Goal: Task Accomplishment & Management: Manage account settings

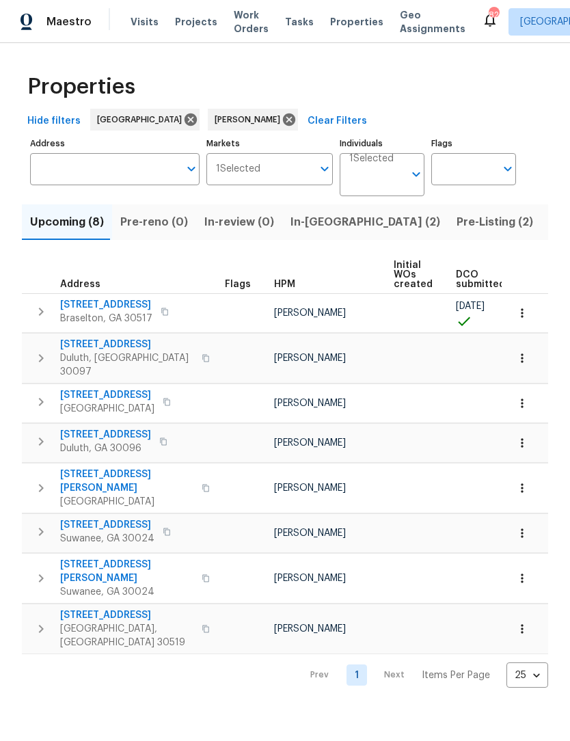
click at [309, 217] on span "In-reno (2)" at bounding box center [365, 222] width 150 height 19
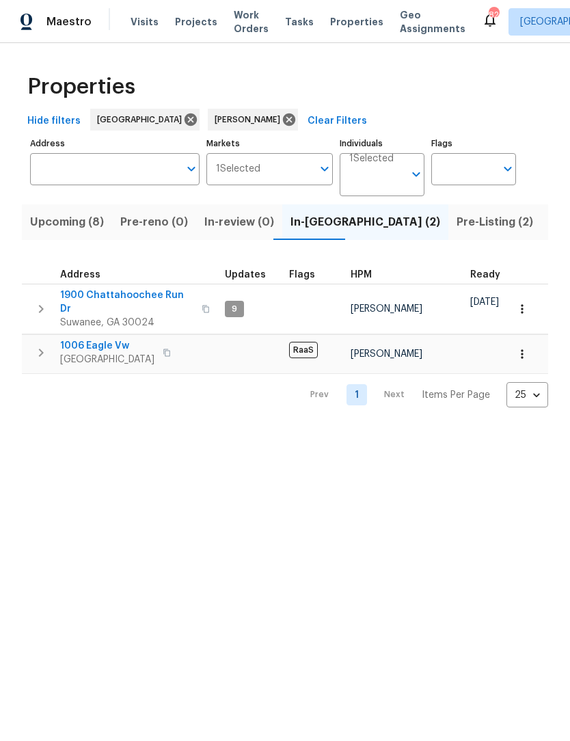
click at [124, 294] on span "1900 Chattahoochee Run Dr" at bounding box center [126, 301] width 133 height 27
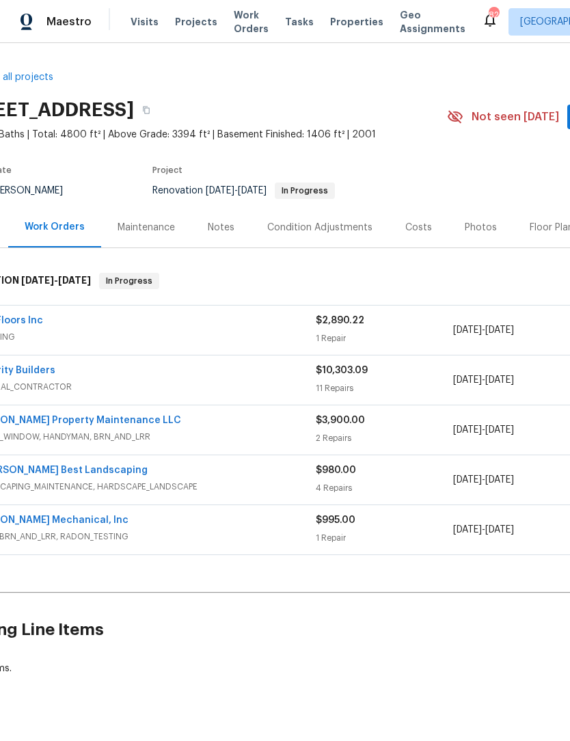
scroll to position [0, 123]
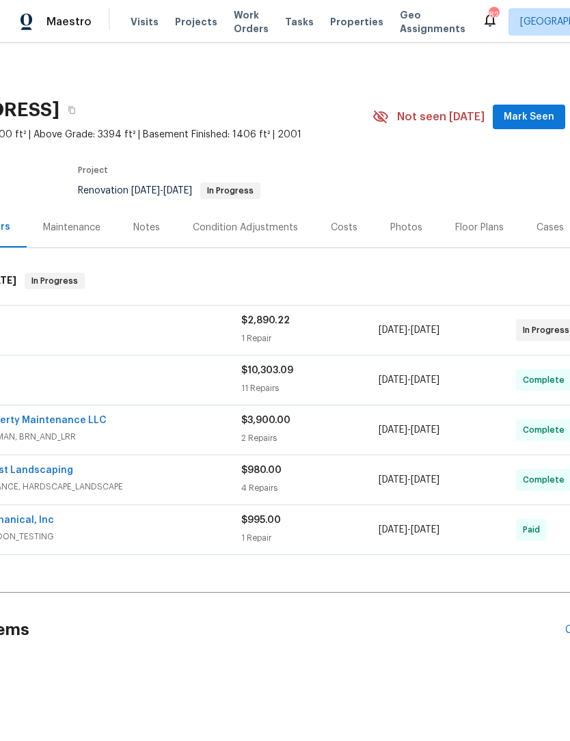
click at [532, 121] on span "Mark Seen" at bounding box center [529, 117] width 51 height 17
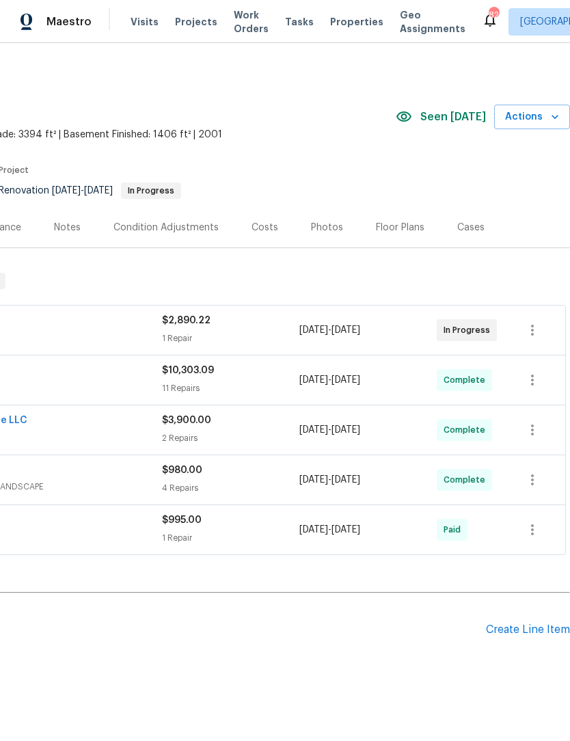
scroll to position [0, 202]
click at [552, 113] on icon "button" at bounding box center [555, 117] width 14 height 14
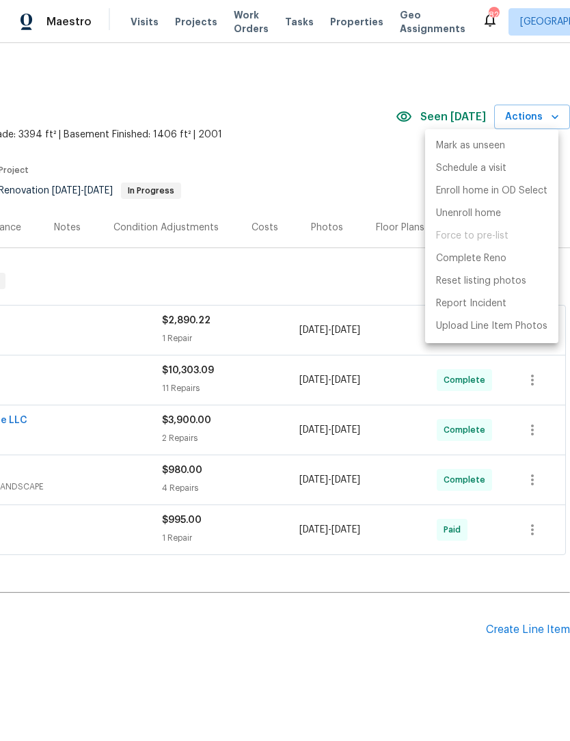
click at [285, 300] on div at bounding box center [285, 370] width 570 height 741
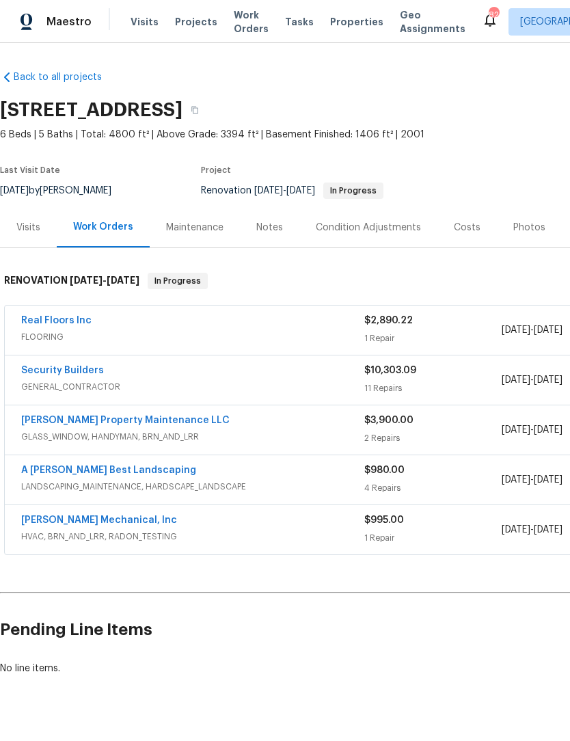
scroll to position [0, 0]
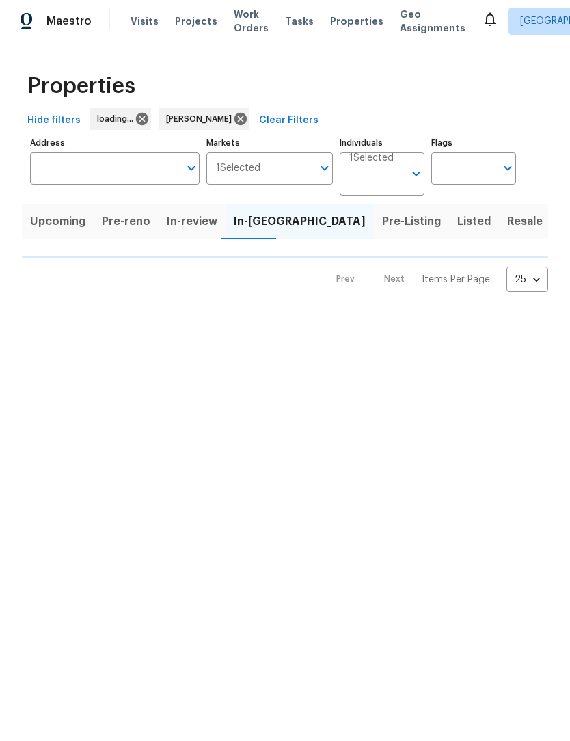
scroll to position [1, 0]
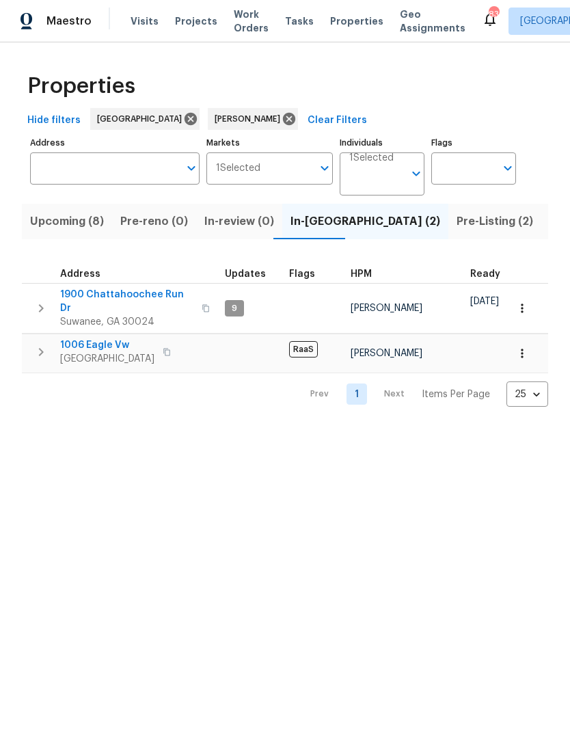
click at [253, 27] on span "Work Orders" at bounding box center [251, 21] width 35 height 27
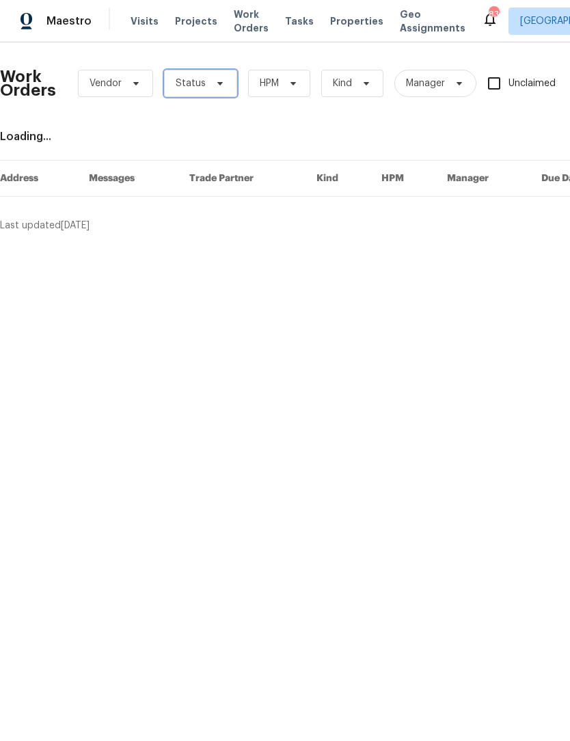
click at [218, 87] on icon at bounding box center [220, 84] width 11 height 11
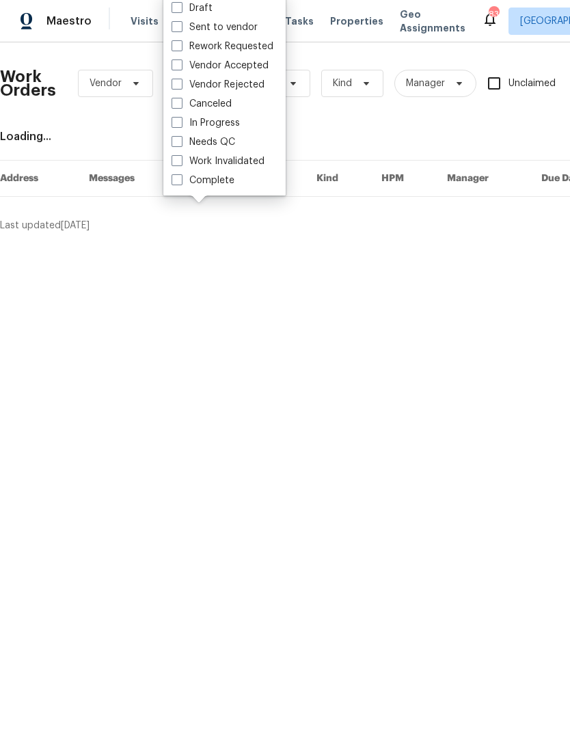
click at [176, 148] on label "Needs QC" at bounding box center [204, 143] width 64 height 14
click at [176, 145] on input "Needs QC" at bounding box center [176, 140] width 9 height 9
checkbox input "true"
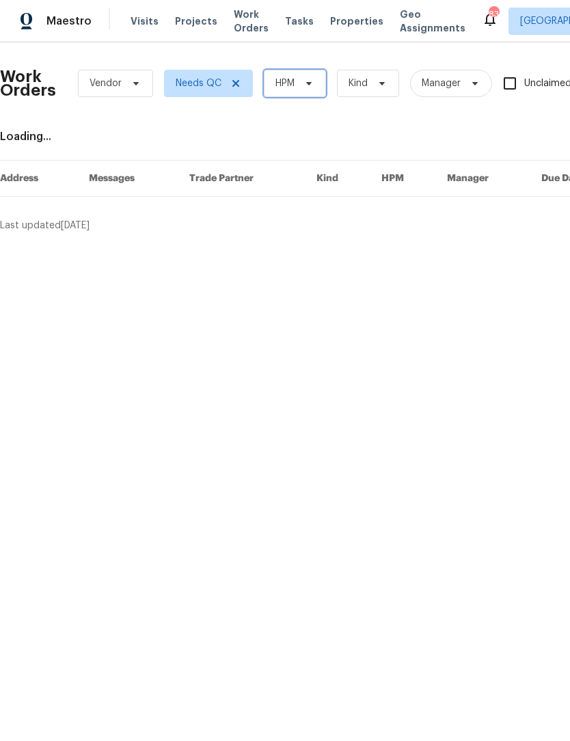
click at [318, 83] on span "HPM" at bounding box center [295, 83] width 62 height 27
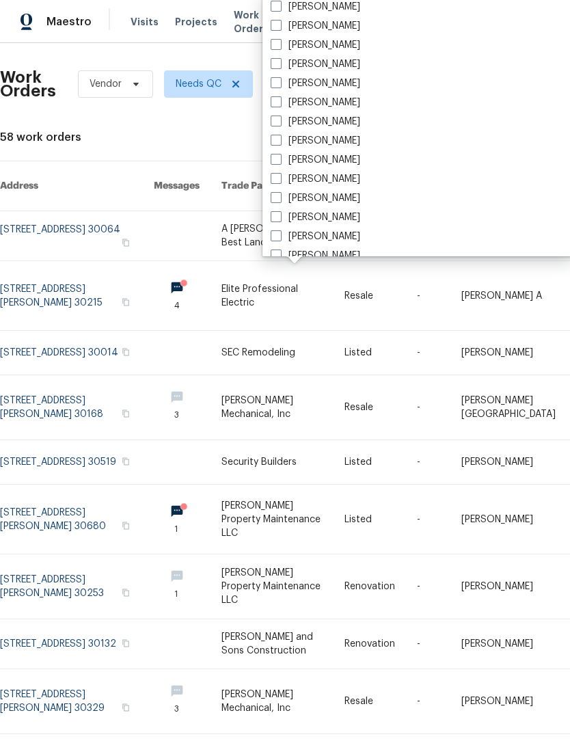
scroll to position [882, 0]
click at [286, 124] on label "[PERSON_NAME]" at bounding box center [316, 122] width 90 height 14
click at [280, 124] on input "[PERSON_NAME]" at bounding box center [275, 119] width 9 height 9
checkbox input "true"
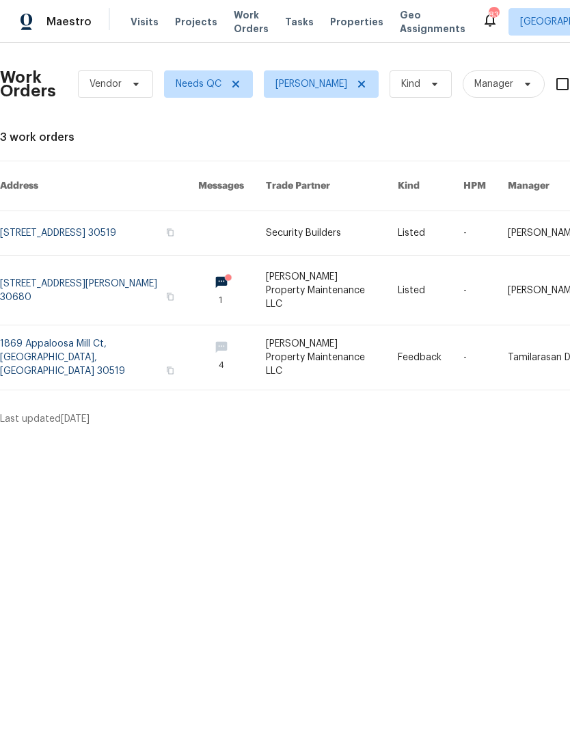
click at [154, 217] on link at bounding box center [99, 233] width 198 height 44
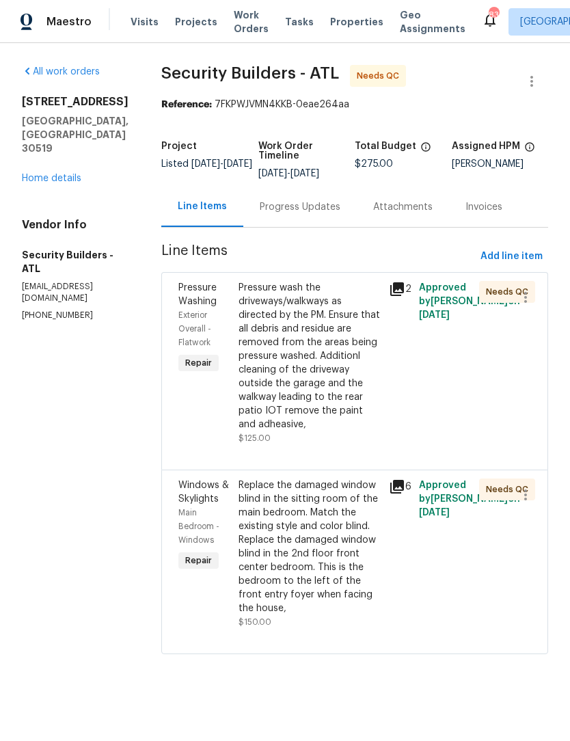
click at [362, 540] on div "Replace the damaged window blind in the sitting room of the main bedroom. Match…" at bounding box center [310, 546] width 142 height 137
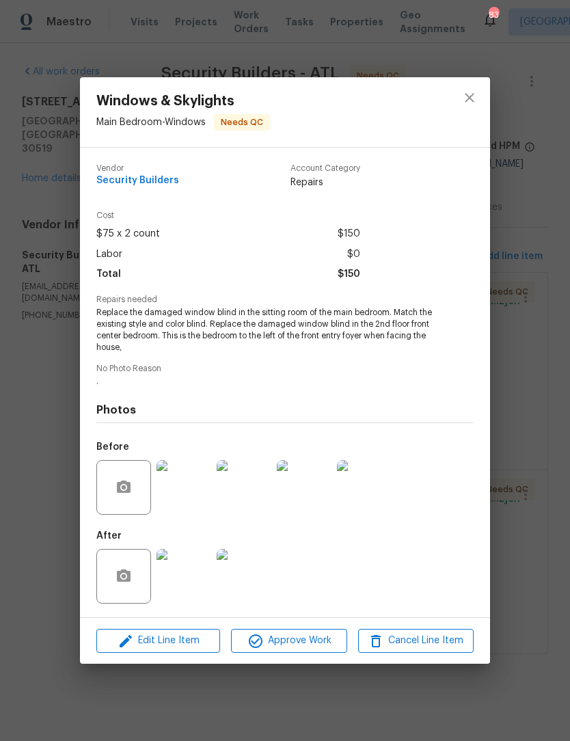
click at [200, 585] on img at bounding box center [184, 576] width 55 height 55
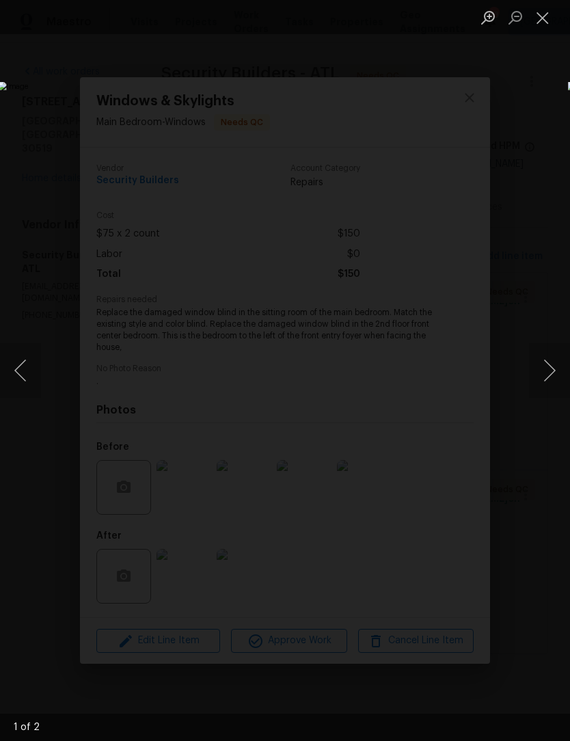
click at [552, 367] on button "Next image" at bounding box center [549, 370] width 41 height 55
click at [551, 368] on button "Next image" at bounding box center [549, 370] width 41 height 55
click at [542, 19] on button "Close lightbox" at bounding box center [542, 17] width 27 height 24
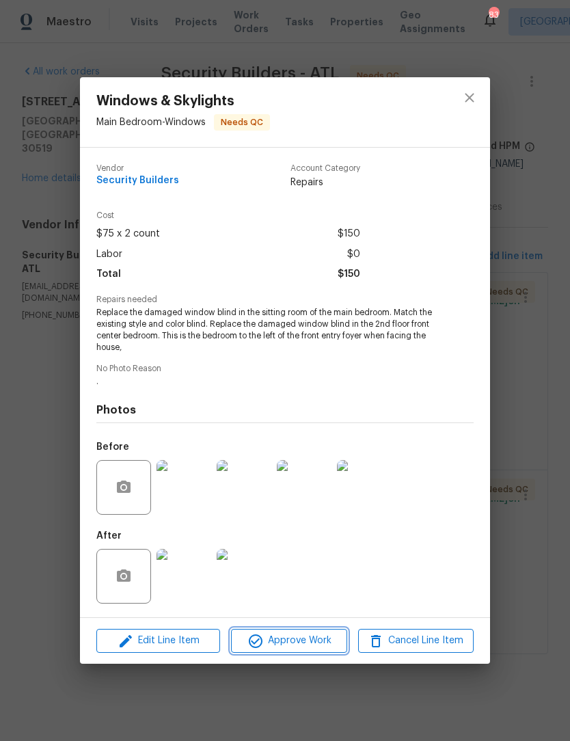
click at [310, 647] on span "Approve Work" at bounding box center [288, 640] width 107 height 17
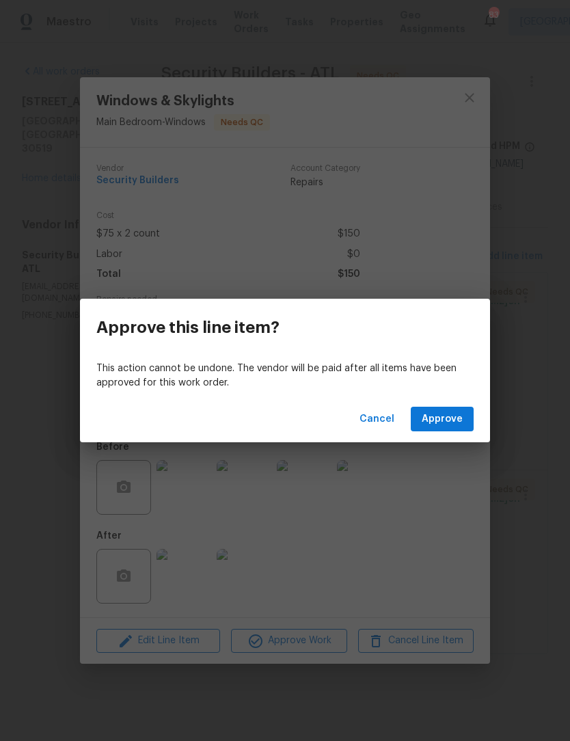
click at [437, 424] on span "Approve" at bounding box center [442, 419] width 41 height 17
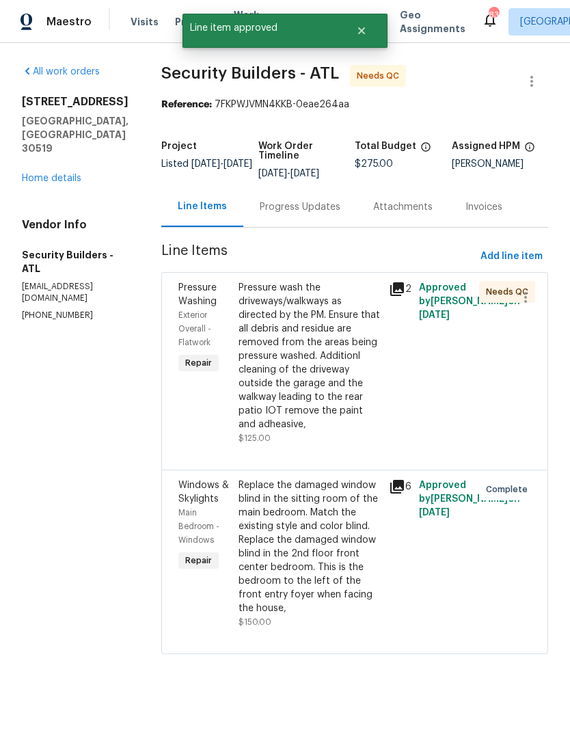
click at [363, 355] on div "Pressure wash the driveways/walkways as directed by the PM. Ensure that all deb…" at bounding box center [310, 356] width 142 height 150
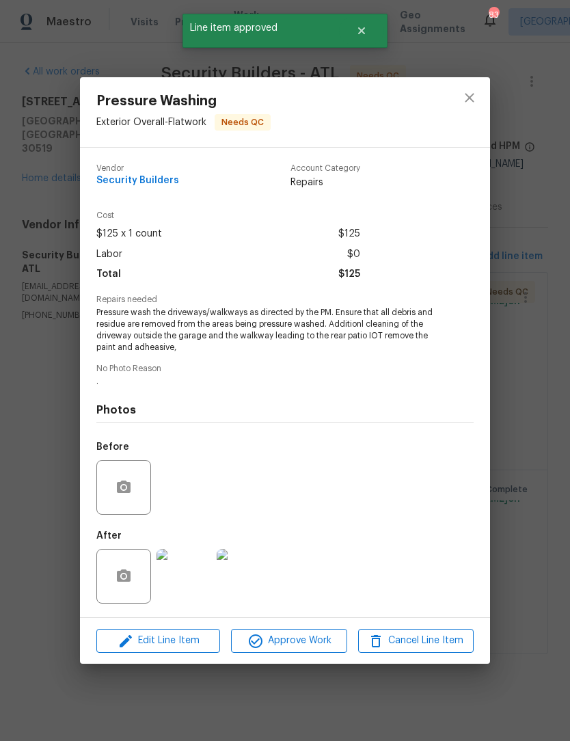
click at [201, 586] on img at bounding box center [184, 576] width 55 height 55
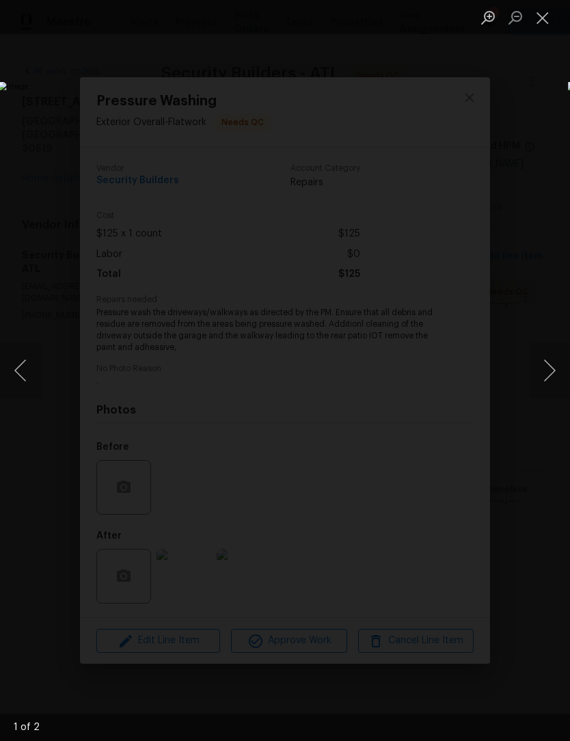
click at [552, 374] on button "Next image" at bounding box center [549, 370] width 41 height 55
click at [551, 375] on button "Next image" at bounding box center [549, 370] width 41 height 55
click at [539, 24] on button "Close lightbox" at bounding box center [542, 17] width 27 height 24
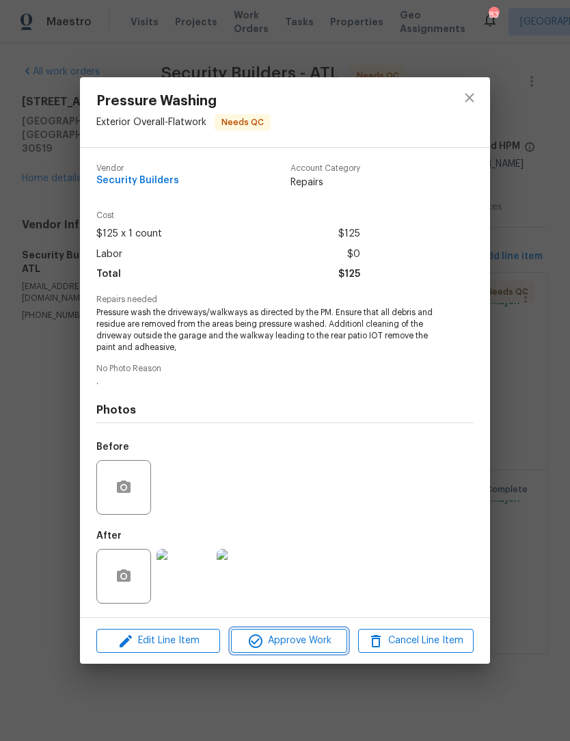
click at [290, 640] on span "Approve Work" at bounding box center [288, 640] width 107 height 17
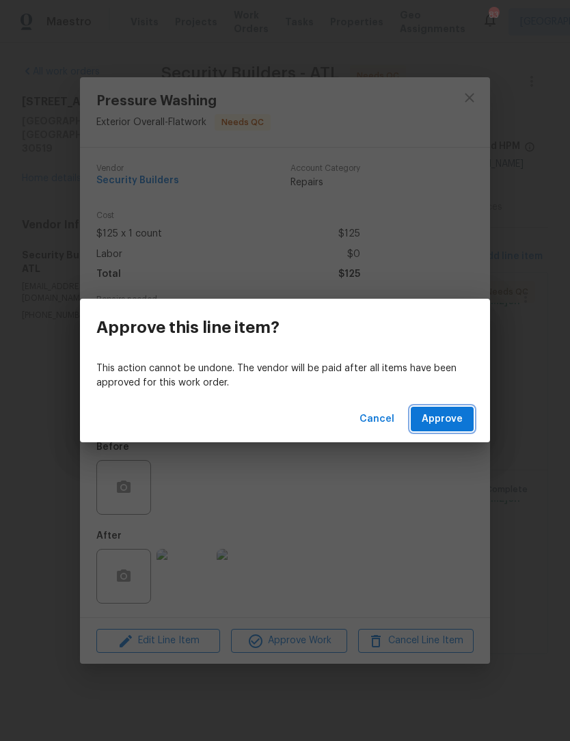
click at [450, 418] on span "Approve" at bounding box center [442, 419] width 41 height 17
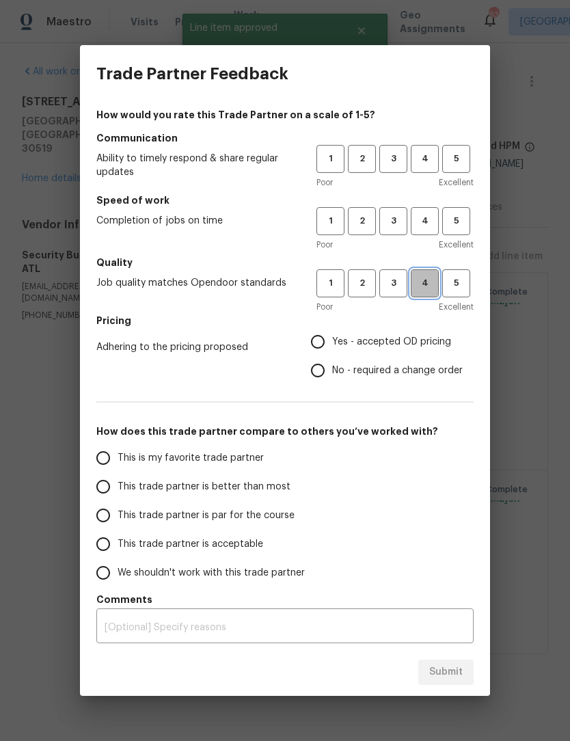
click at [429, 284] on span "4" at bounding box center [424, 283] width 25 height 16
click at [421, 228] on span "4" at bounding box center [424, 221] width 25 height 16
click at [429, 171] on button "4" at bounding box center [425, 159] width 28 height 28
click at [332, 344] on input "Yes - accepted OD pricing" at bounding box center [317, 341] width 29 height 29
radio input "true"
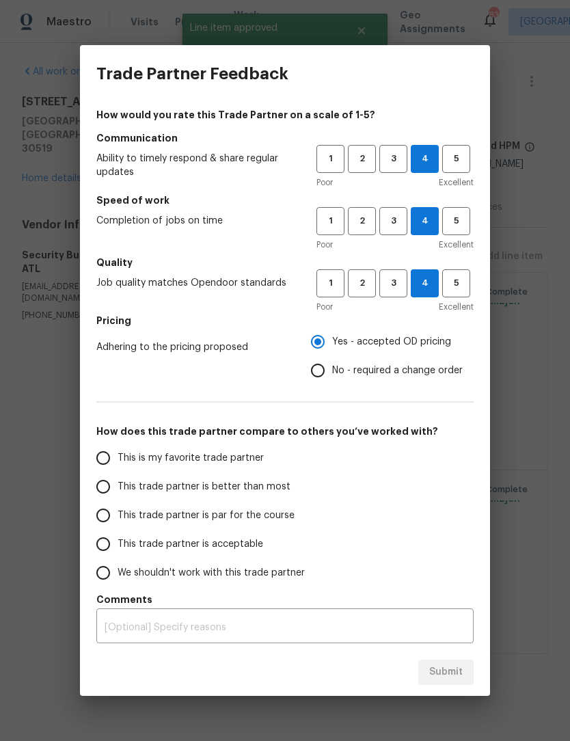
click at [109, 464] on input "This is my favorite trade partner" at bounding box center [103, 458] width 29 height 29
click at [449, 668] on span "Submit" at bounding box center [445, 672] width 33 height 17
radio input "true"
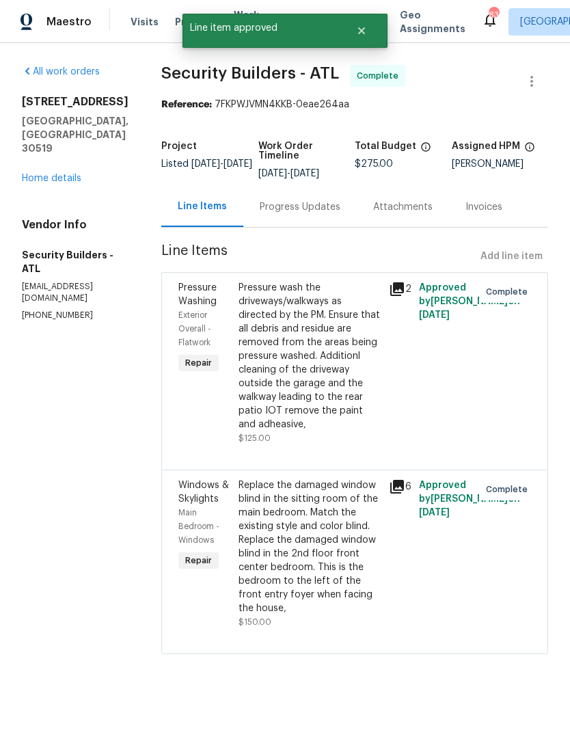
radio input "false"
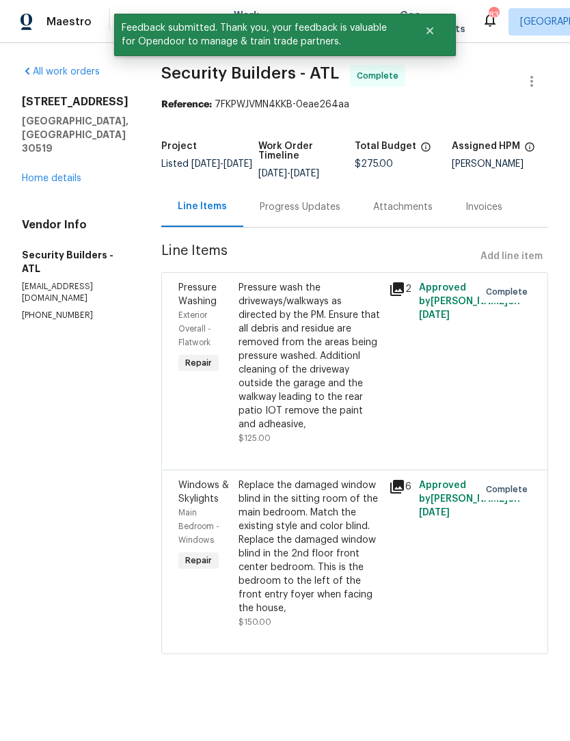
click at [65, 174] on link "Home details" at bounding box center [51, 179] width 59 height 10
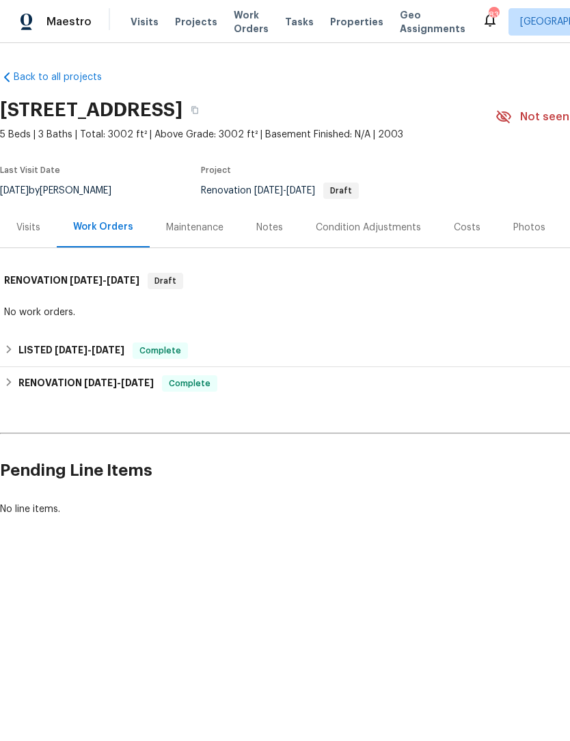
click at [242, 15] on span "Work Orders" at bounding box center [251, 21] width 35 height 27
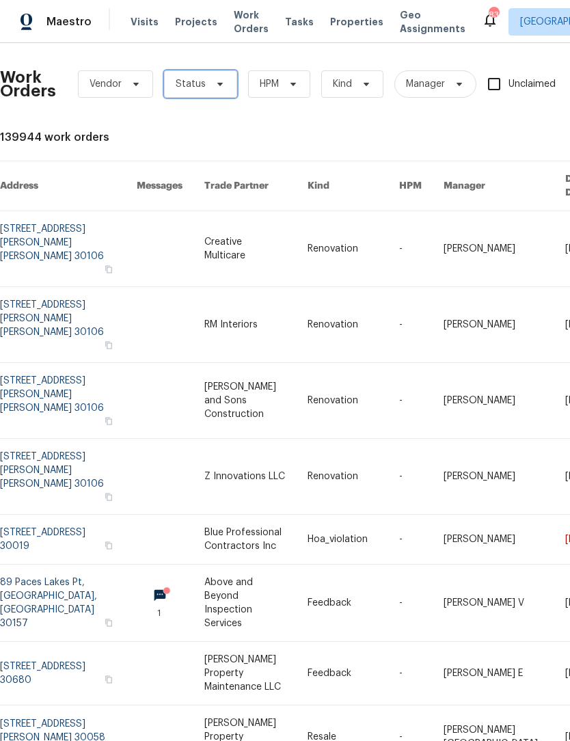
click at [217, 85] on icon at bounding box center [219, 84] width 5 height 3
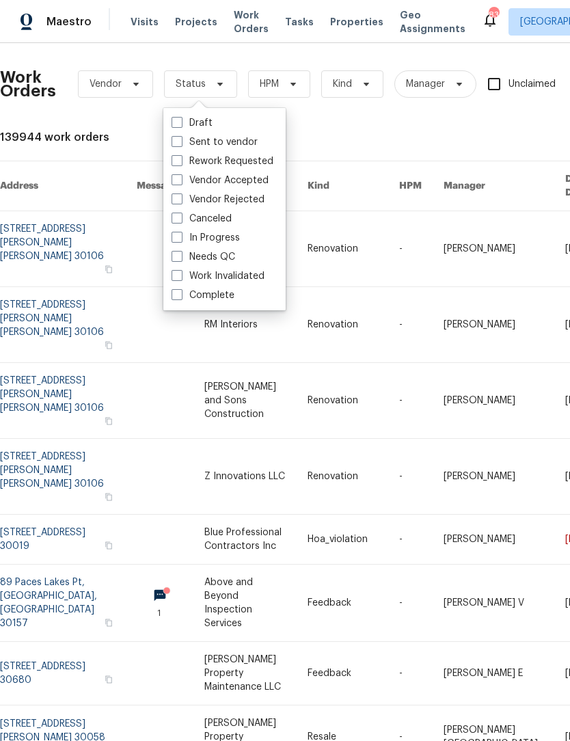
click at [174, 260] on span at bounding box center [177, 256] width 11 height 11
click at [174, 259] on input "Needs QC" at bounding box center [176, 254] width 9 height 9
checkbox input "true"
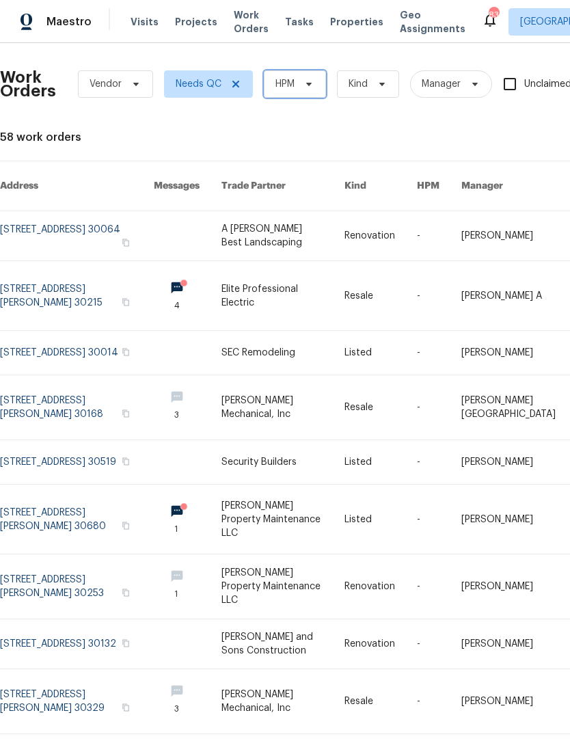
click at [320, 85] on span "HPM" at bounding box center [295, 83] width 62 height 27
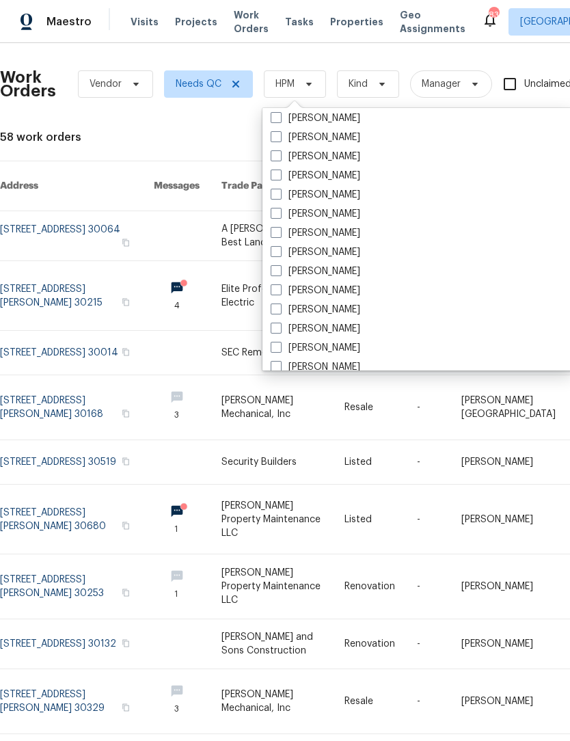
scroll to position [920, 0]
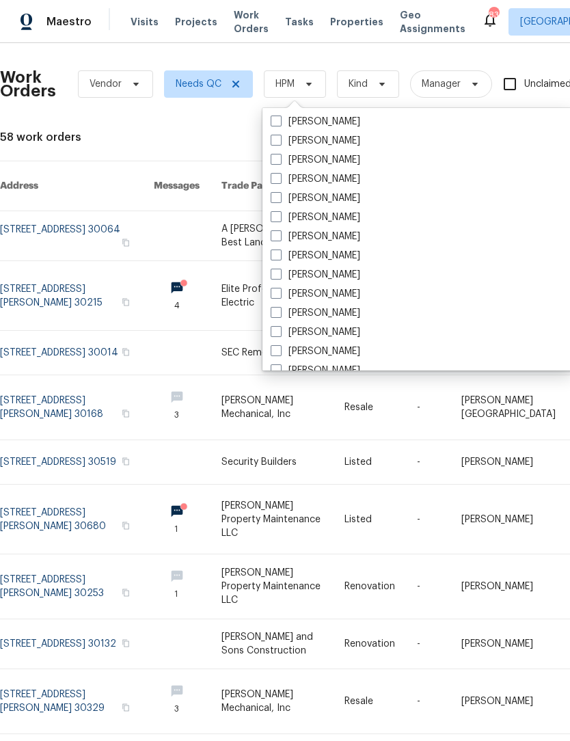
click at [281, 201] on span at bounding box center [276, 197] width 11 height 11
click at [280, 200] on input "[PERSON_NAME]" at bounding box center [275, 195] width 9 height 9
checkbox input "true"
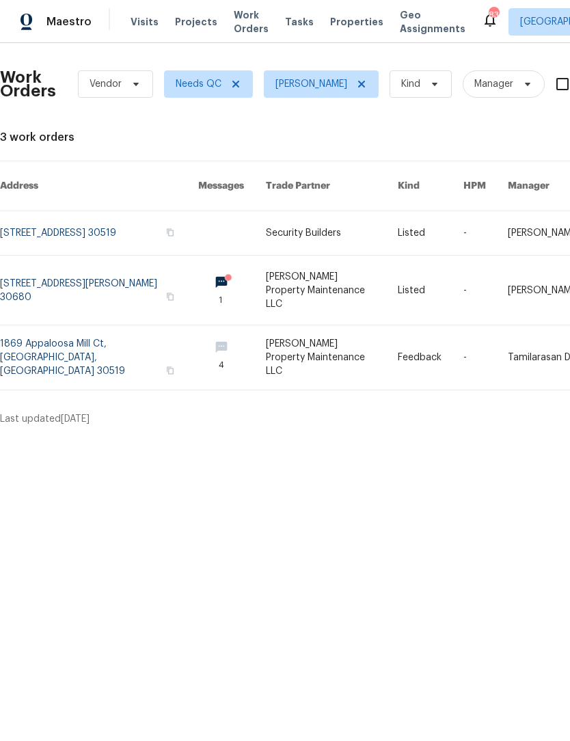
click at [55, 286] on link at bounding box center [99, 290] width 198 height 69
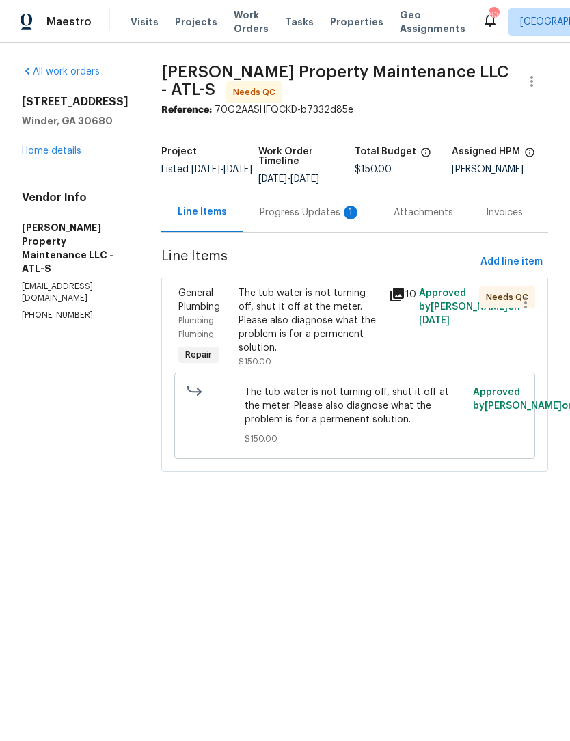
click at [340, 319] on div "The tub water is not turning off, shut it off at the meter. Please also diagnos…" at bounding box center [310, 320] width 142 height 68
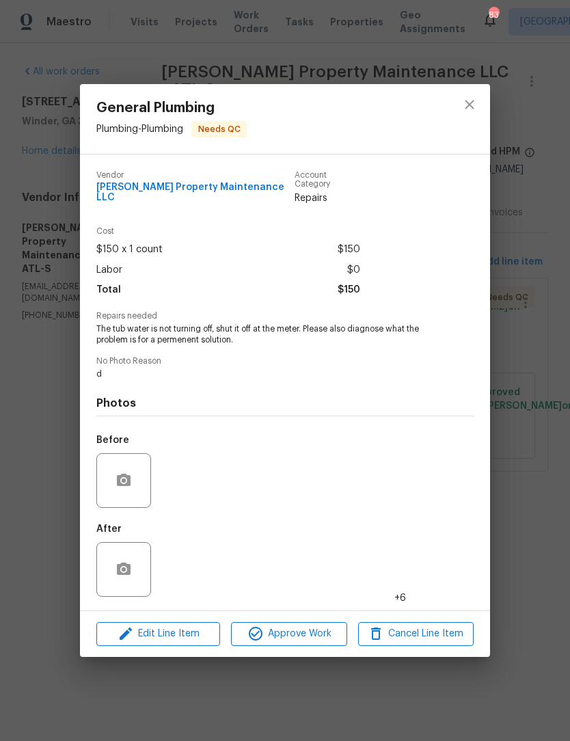
click at [191, 569] on img at bounding box center [184, 569] width 55 height 55
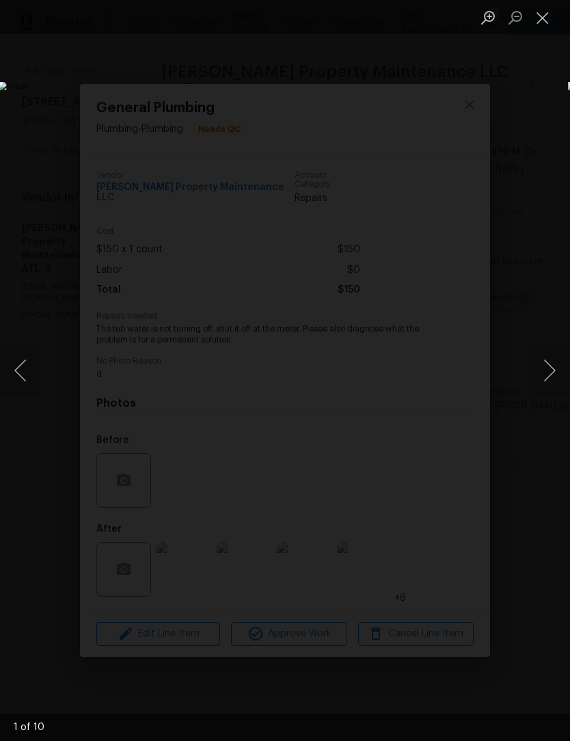
click at [540, 375] on button "Next image" at bounding box center [549, 370] width 41 height 55
click at [537, 374] on button "Next image" at bounding box center [549, 370] width 41 height 55
click at [536, 371] on button "Next image" at bounding box center [549, 370] width 41 height 55
click at [536, 372] on button "Next image" at bounding box center [549, 370] width 41 height 55
click at [537, 371] on button "Next image" at bounding box center [549, 370] width 41 height 55
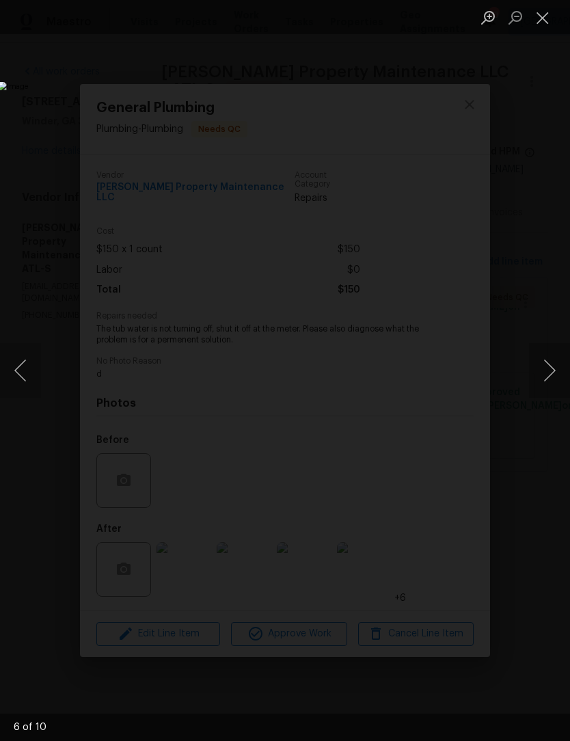
click at [539, 370] on button "Next image" at bounding box center [549, 370] width 41 height 55
click at [538, 369] on button "Next image" at bounding box center [549, 370] width 41 height 55
click at [550, 23] on button "Close lightbox" at bounding box center [542, 17] width 27 height 24
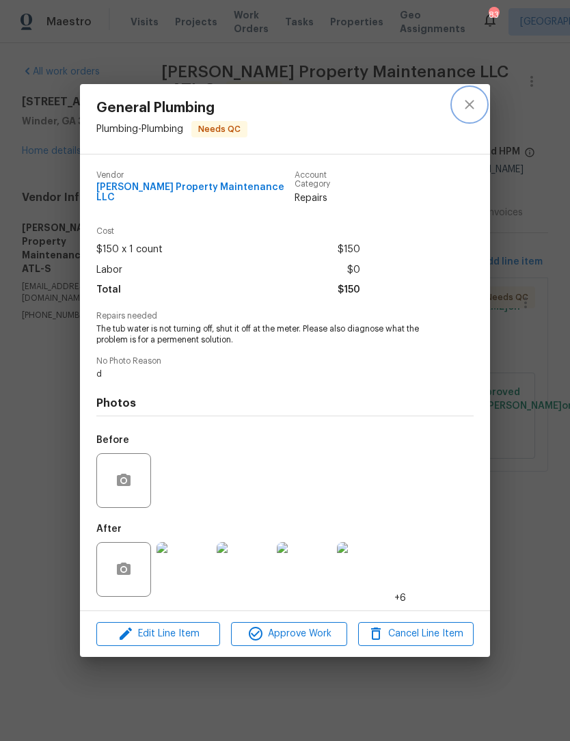
click at [470, 110] on icon "close" at bounding box center [469, 104] width 16 height 16
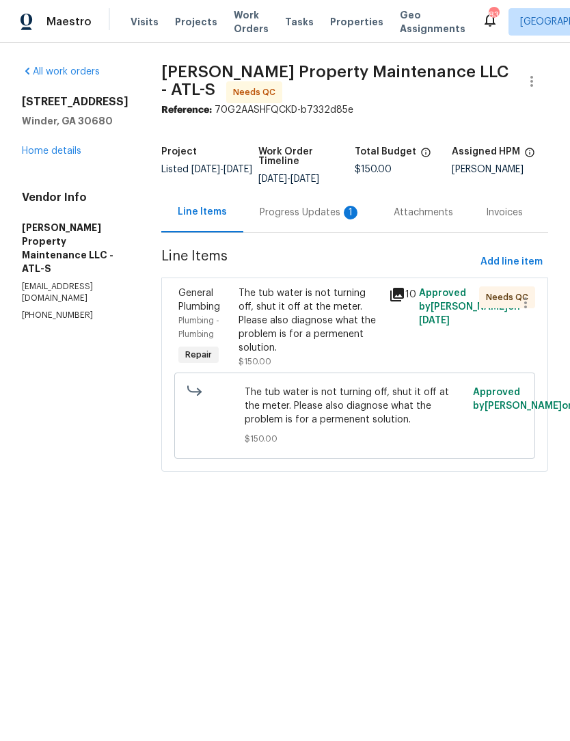
click at [305, 221] on div "Progress Updates 1" at bounding box center [310, 212] width 134 height 40
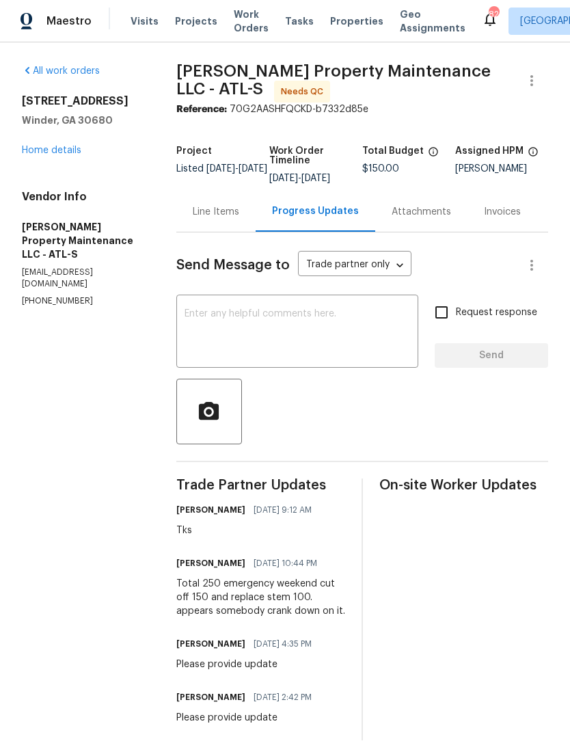
scroll to position [32, 0]
click at [219, 206] on div "Line Items" at bounding box center [216, 213] width 46 height 14
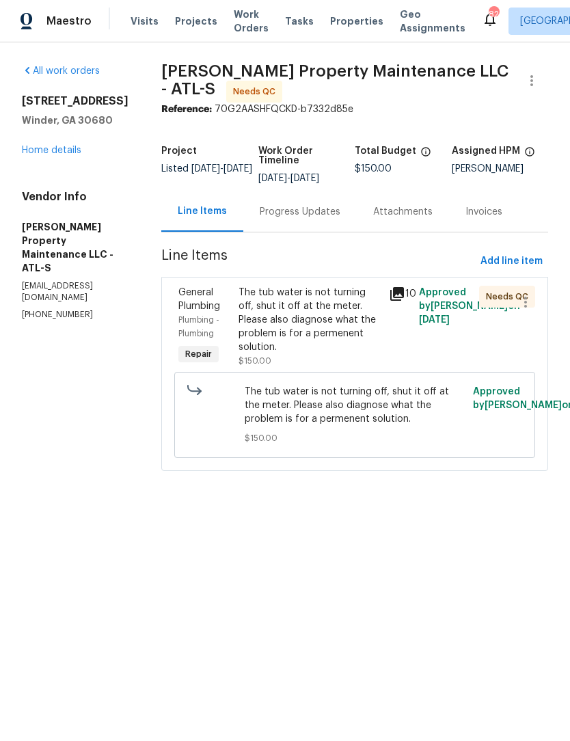
click at [325, 310] on div "The tub water is not turning off, shut it off at the meter. Please also diagnos…" at bounding box center [310, 320] width 142 height 68
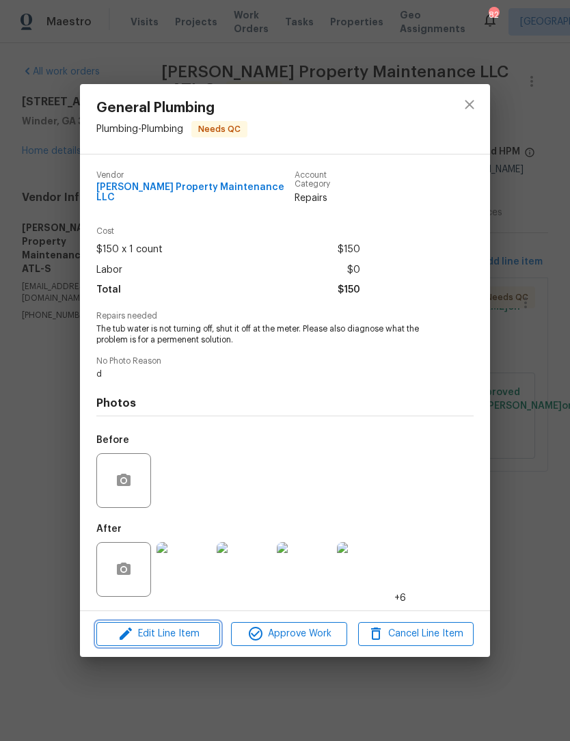
click at [189, 631] on span "Edit Line Item" at bounding box center [157, 633] width 115 height 17
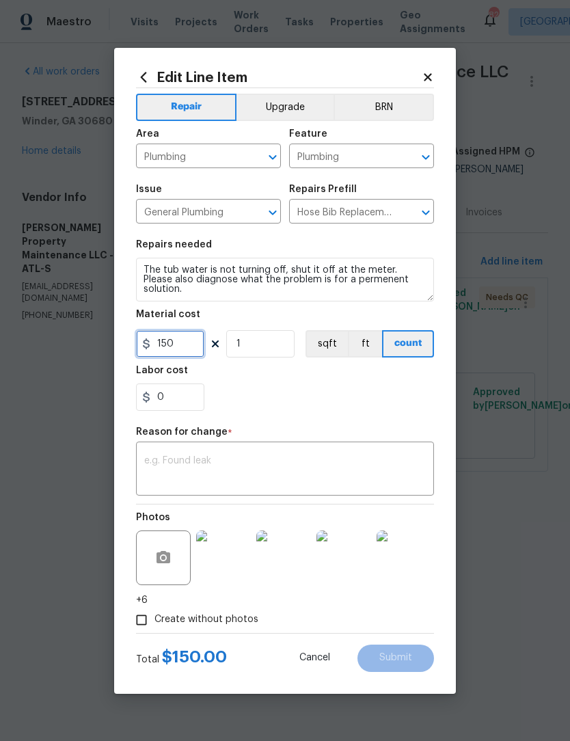
click at [187, 348] on input "150" at bounding box center [170, 343] width 68 height 27
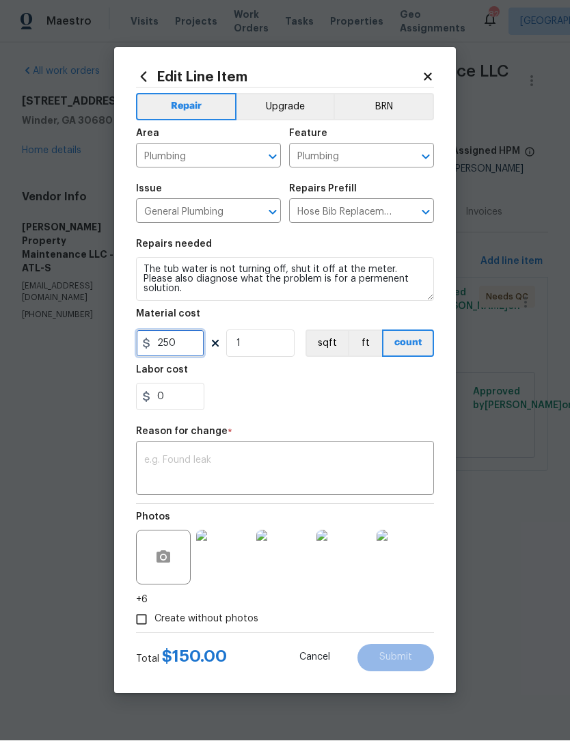
type input "250"
click at [353, 463] on textarea at bounding box center [285, 470] width 282 height 29
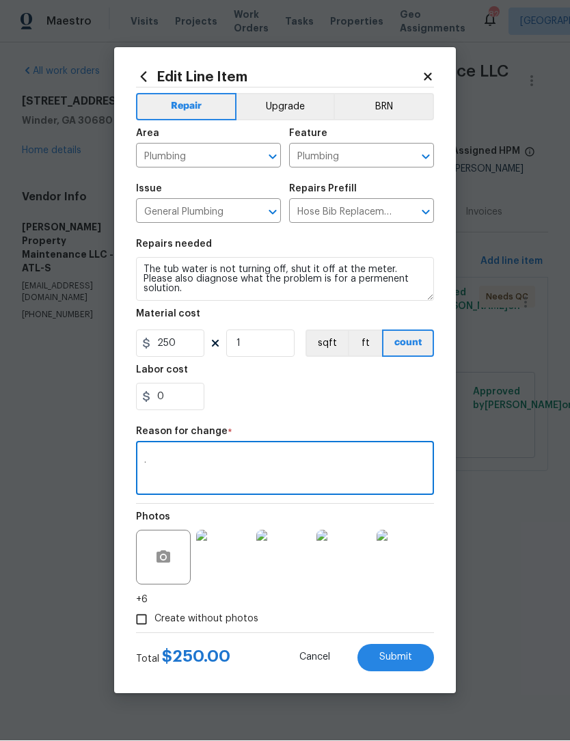
type textarea "."
click at [403, 653] on span "Submit" at bounding box center [395, 658] width 33 height 10
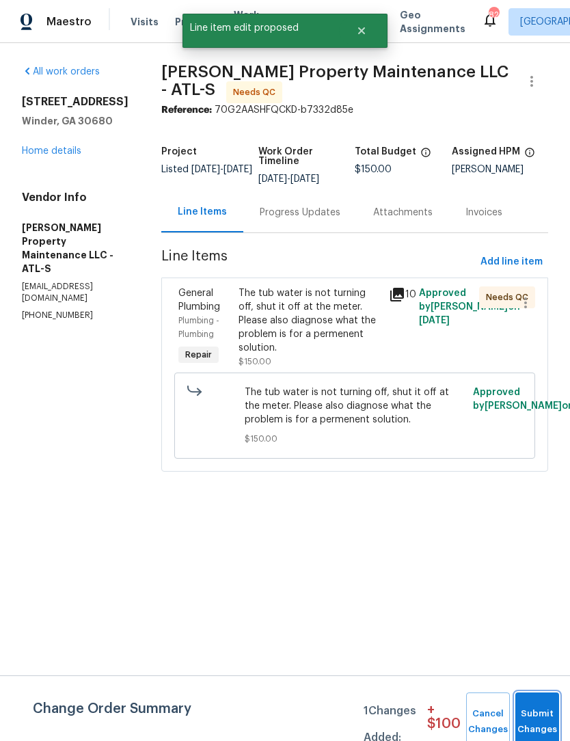
click at [543, 713] on button "Submit Changes" at bounding box center [537, 721] width 44 height 59
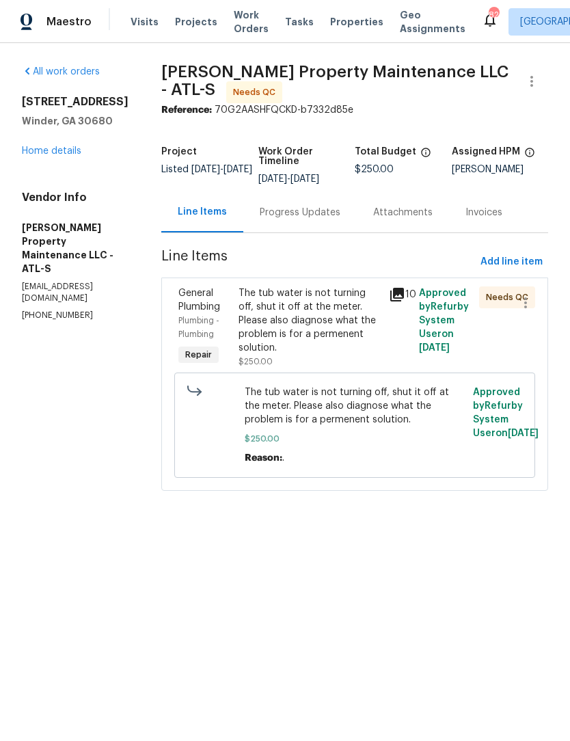
click at [309, 315] on div "The tub water is not turning off, shut it off at the meter. Please also diagnos…" at bounding box center [310, 320] width 142 height 68
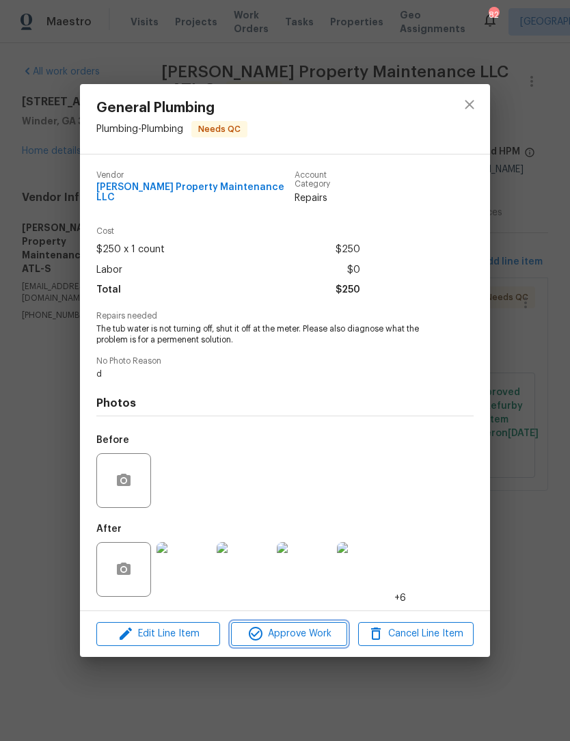
click at [317, 629] on span "Approve Work" at bounding box center [288, 633] width 107 height 17
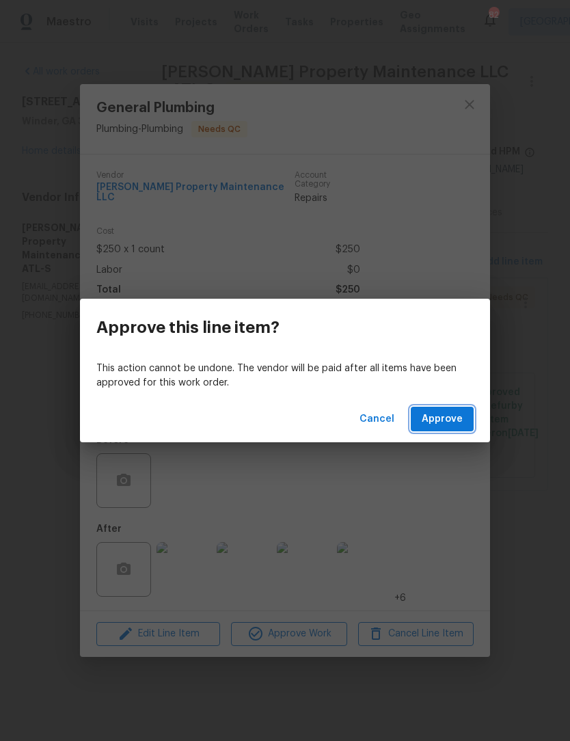
click at [457, 417] on span "Approve" at bounding box center [442, 419] width 41 height 17
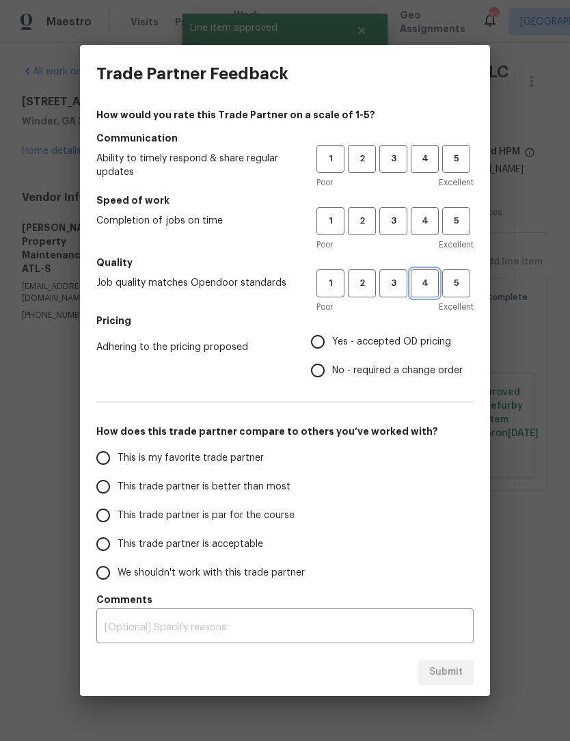
click at [428, 284] on span "4" at bounding box center [424, 283] width 25 height 16
click at [426, 221] on span "4" at bounding box center [424, 221] width 25 height 16
click at [425, 165] on span "4" at bounding box center [424, 159] width 25 height 16
click at [327, 349] on input "Yes - accepted OD pricing" at bounding box center [317, 341] width 29 height 29
radio input "true"
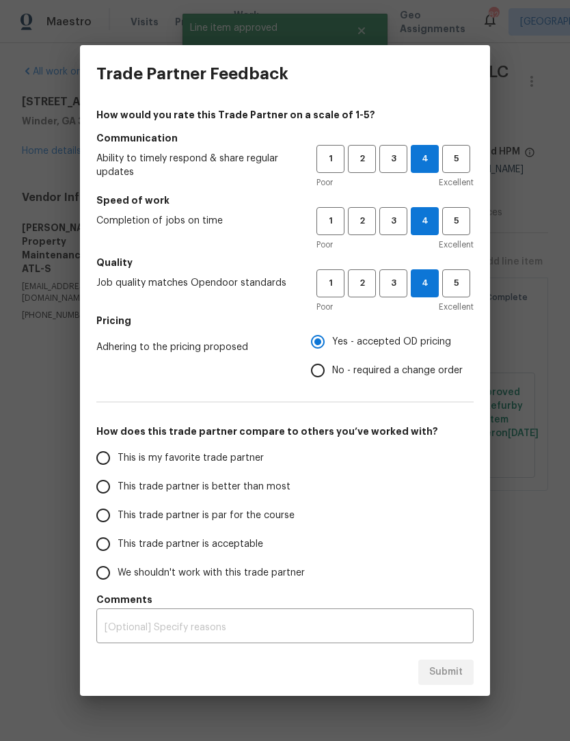
click at [101, 460] on input "This is my favorite trade partner" at bounding box center [103, 458] width 29 height 29
radio input "false"
click at [97, 517] on input "This trade partner is par for the course" at bounding box center [103, 515] width 29 height 29
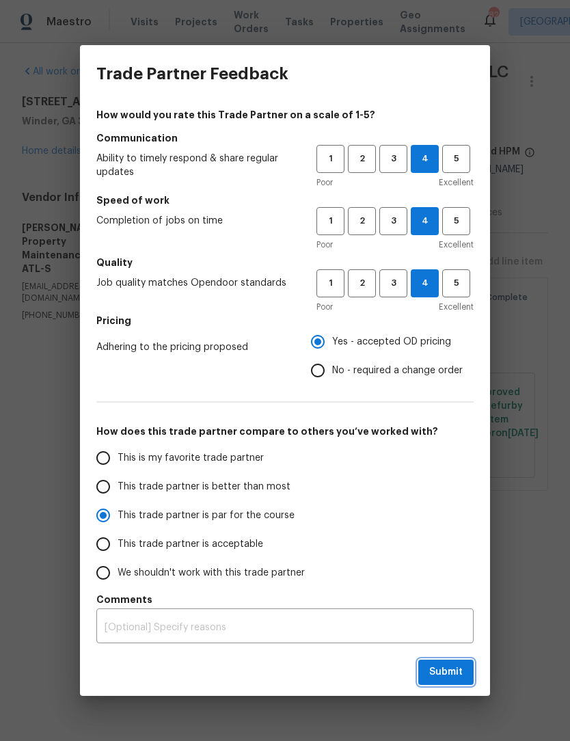
click at [457, 681] on button "Submit" at bounding box center [445, 672] width 55 height 25
radio input "true"
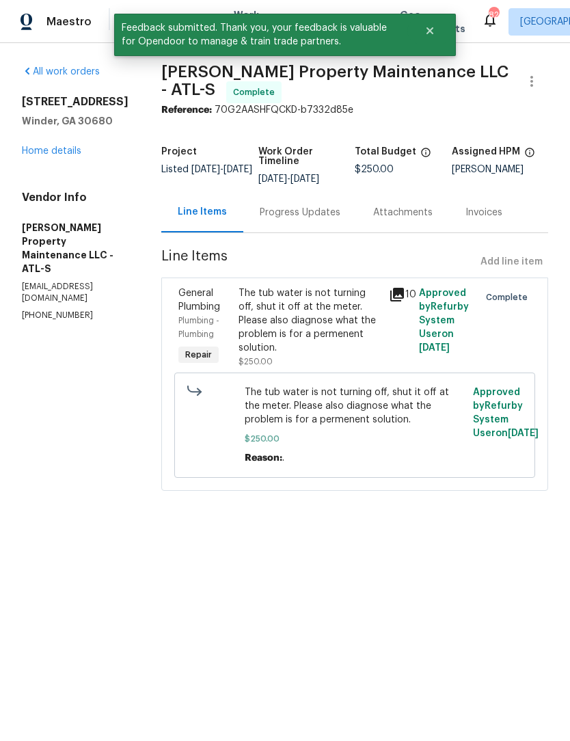
click at [66, 141] on div "532 Hemlock Dr Winder, GA 30680 Home details" at bounding box center [75, 126] width 107 height 63
click at [70, 148] on link "Home details" at bounding box center [51, 151] width 59 height 10
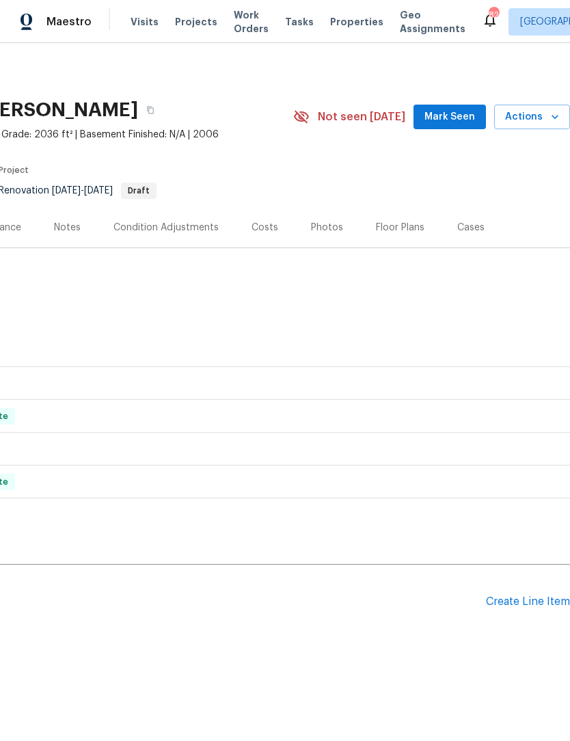
scroll to position [0, 202]
click at [450, 124] on span "Mark Seen" at bounding box center [449, 117] width 51 height 17
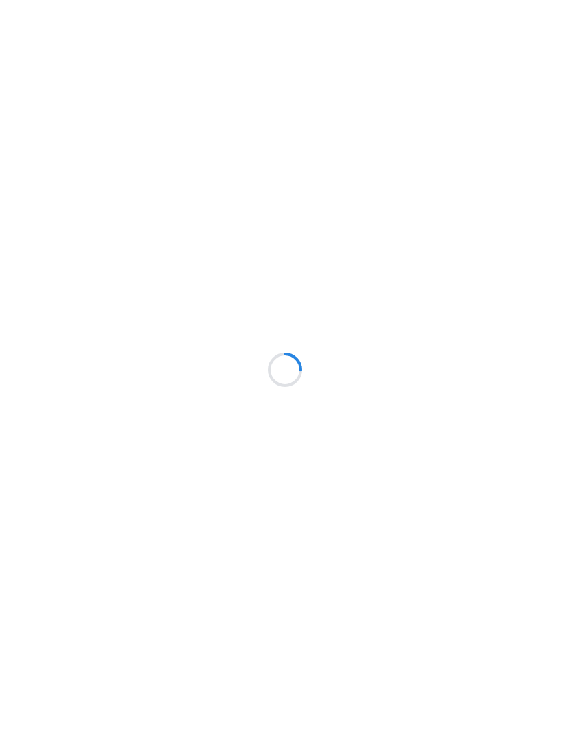
scroll to position [1, 0]
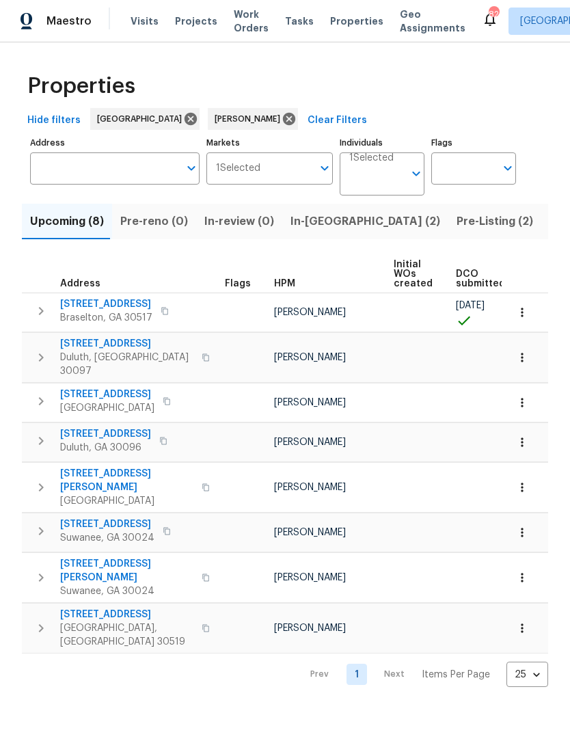
click at [321, 224] on span "In-[GEOGRAPHIC_DATA] (2)" at bounding box center [365, 222] width 150 height 19
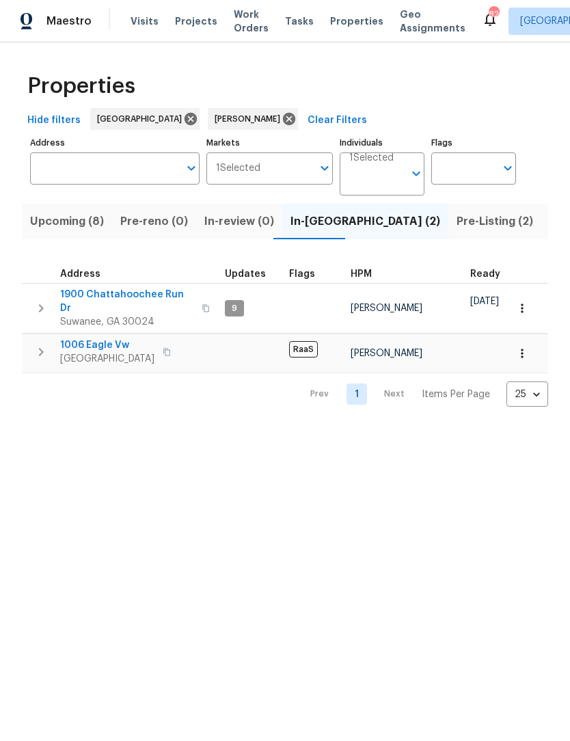
click at [116, 341] on span "1006 Eagle Vw" at bounding box center [107, 346] width 94 height 14
click at [457, 227] on span "Pre-Listing (2)" at bounding box center [495, 222] width 77 height 19
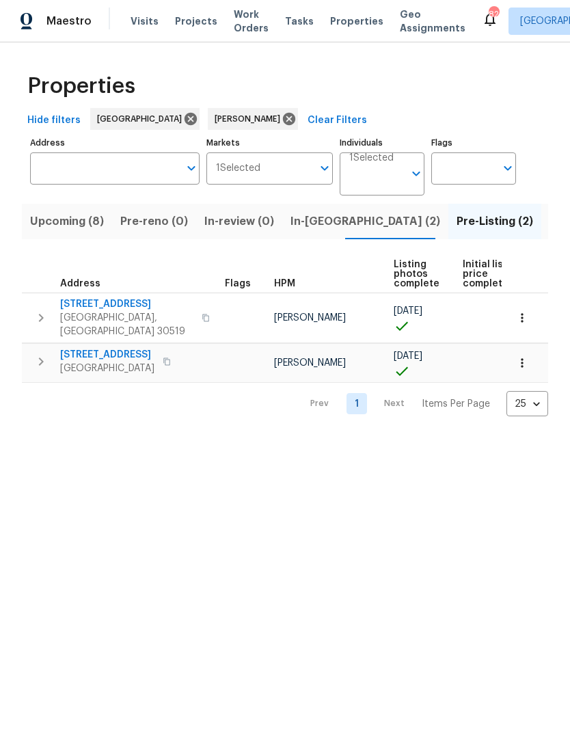
click at [128, 362] on span "Gainesville, GA 30506" at bounding box center [107, 369] width 94 height 14
click at [117, 313] on span "Buford, GA 30519" at bounding box center [126, 325] width 133 height 27
click at [69, 232] on button "Upcoming (8)" at bounding box center [67, 222] width 90 height 36
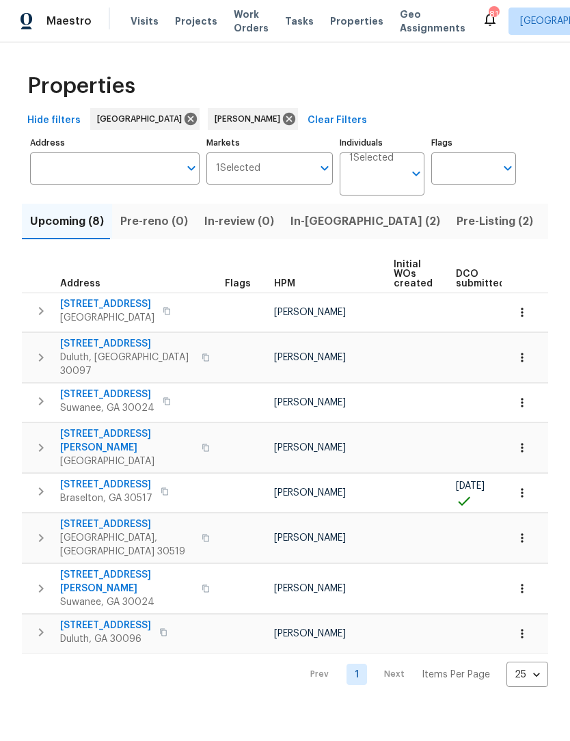
click at [93, 478] on span "9036 Lexington Ct" at bounding box center [106, 485] width 92 height 14
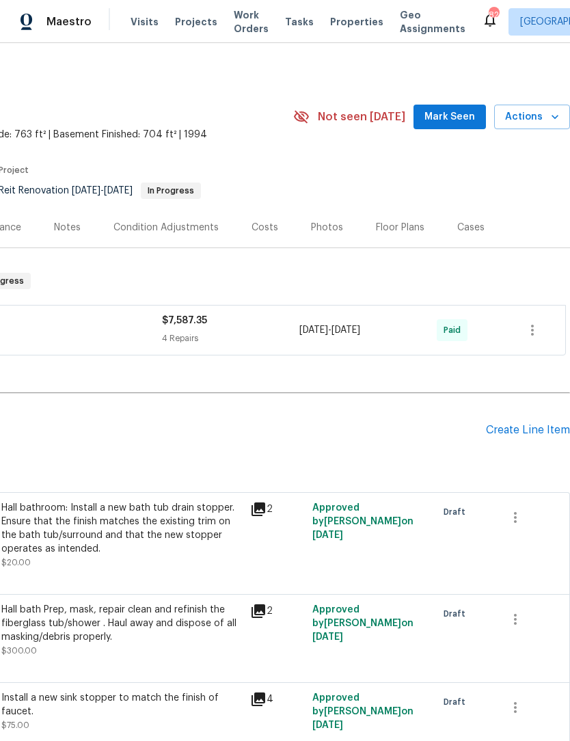
scroll to position [0, 202]
click at [461, 117] on span "Mark Seen" at bounding box center [449, 117] width 51 height 17
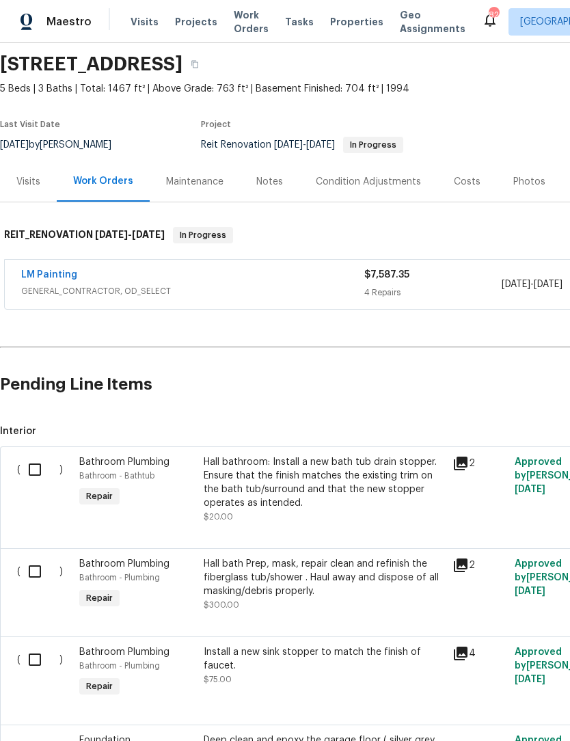
scroll to position [49, -1]
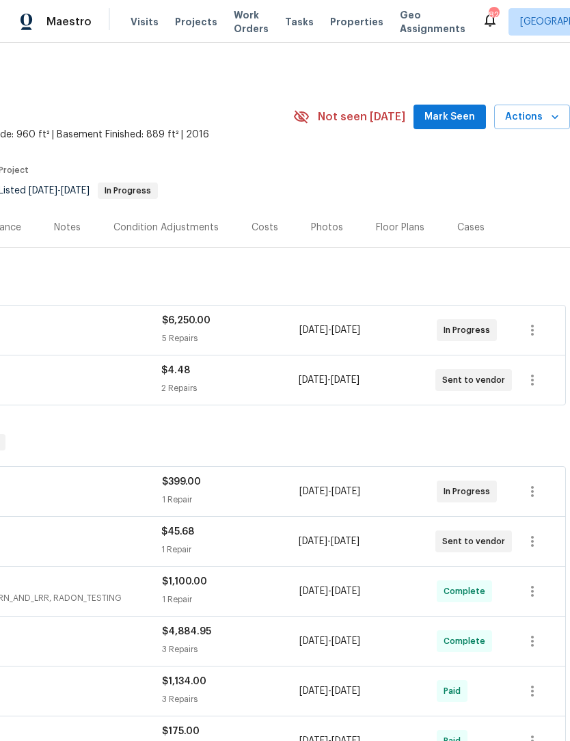
scroll to position [0, 202]
click at [464, 118] on span "Mark Seen" at bounding box center [449, 117] width 51 height 17
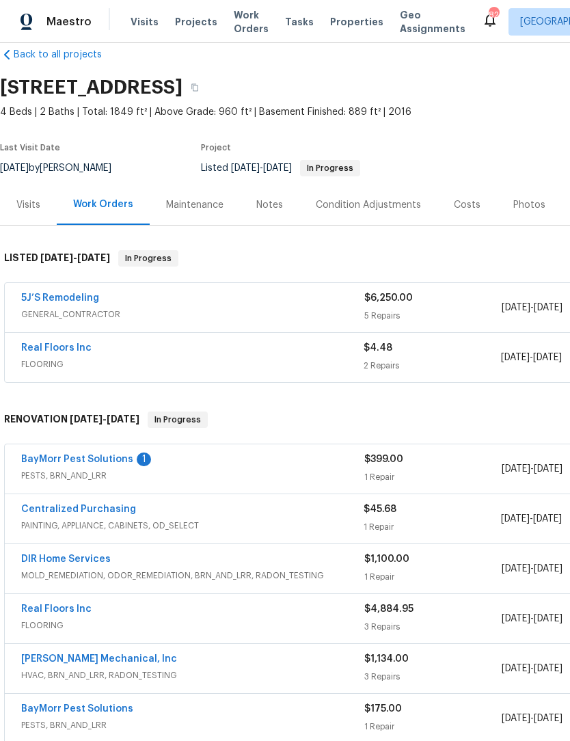
scroll to position [23, 0]
click at [49, 460] on link "BayMorr Pest Solutions" at bounding box center [77, 459] width 112 height 10
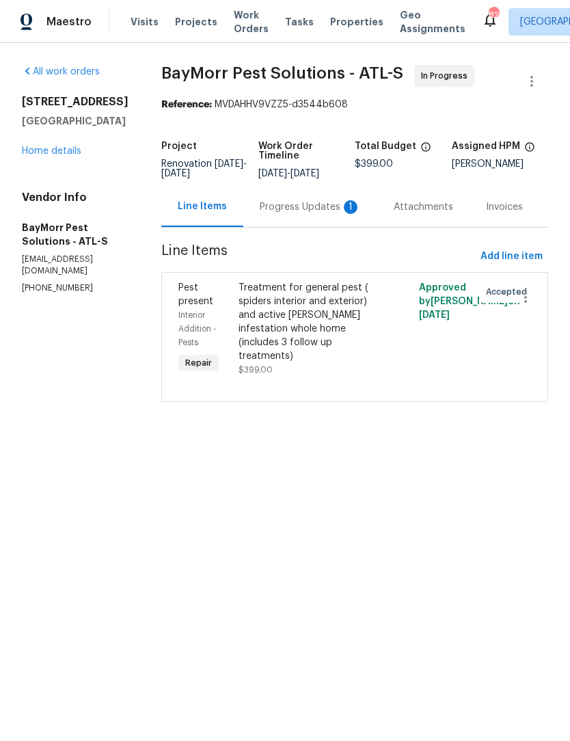
click at [309, 208] on div "Progress Updates 1" at bounding box center [310, 207] width 101 height 14
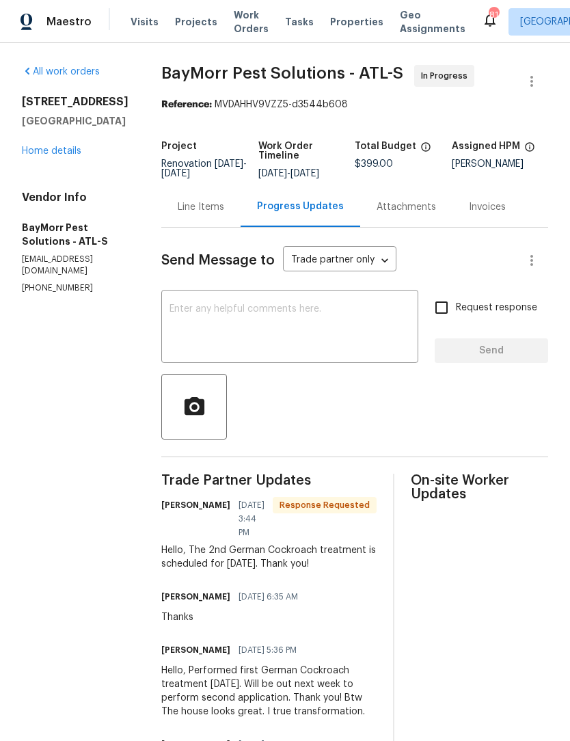
click at [307, 312] on textarea at bounding box center [289, 328] width 241 height 48
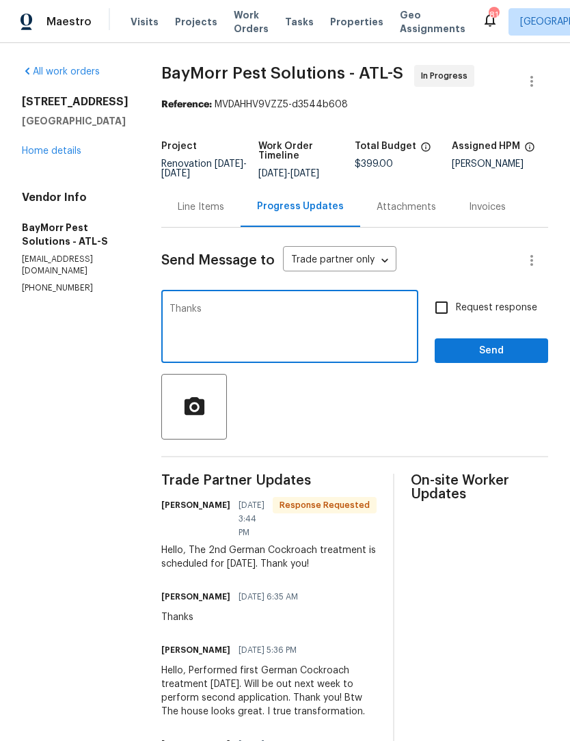
type textarea "Thanks"
click at [515, 348] on span "Send" at bounding box center [492, 350] width 92 height 17
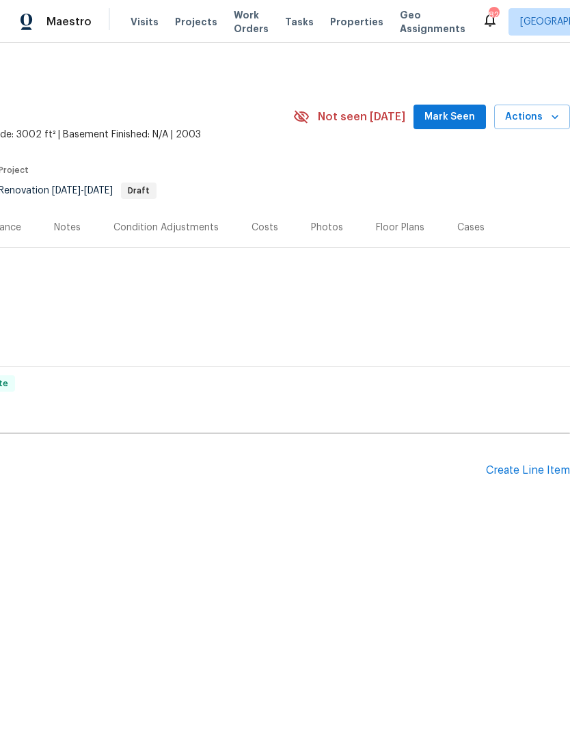
scroll to position [0, 202]
click at [450, 118] on span "Mark Seen" at bounding box center [449, 117] width 51 height 17
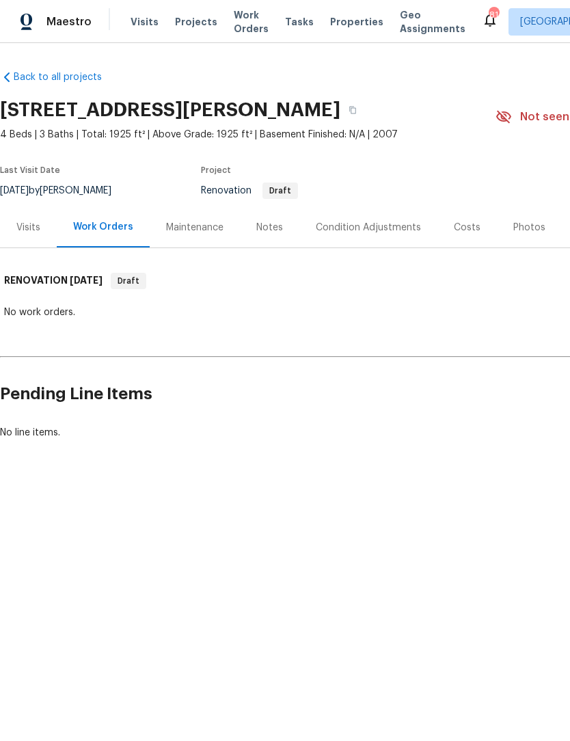
click at [517, 221] on div "Photos" at bounding box center [529, 228] width 32 height 14
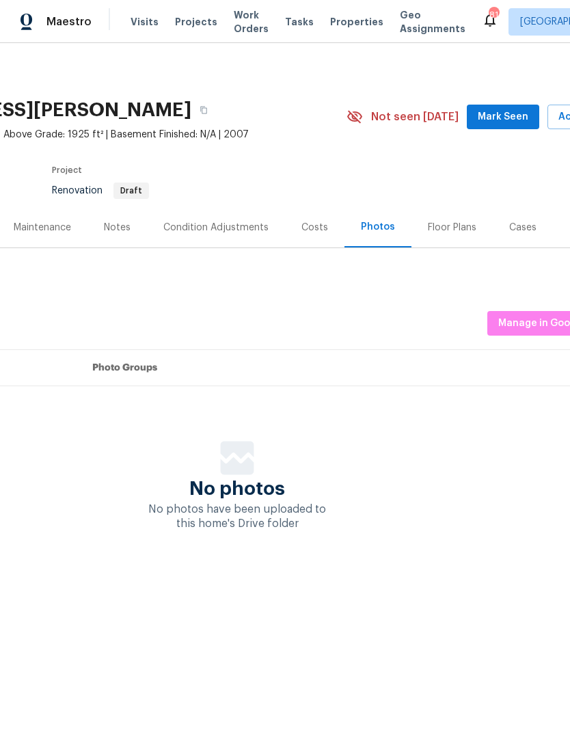
scroll to position [0, 153]
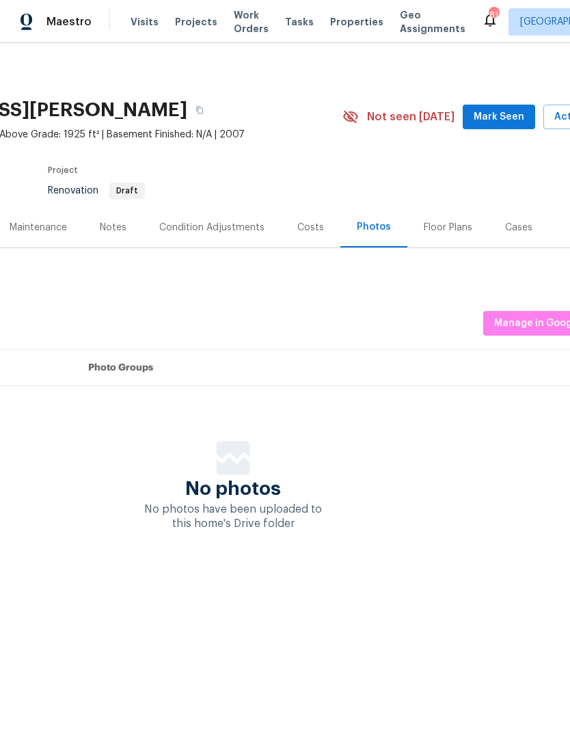
click at [449, 223] on div "Floor Plans" at bounding box center [448, 228] width 49 height 14
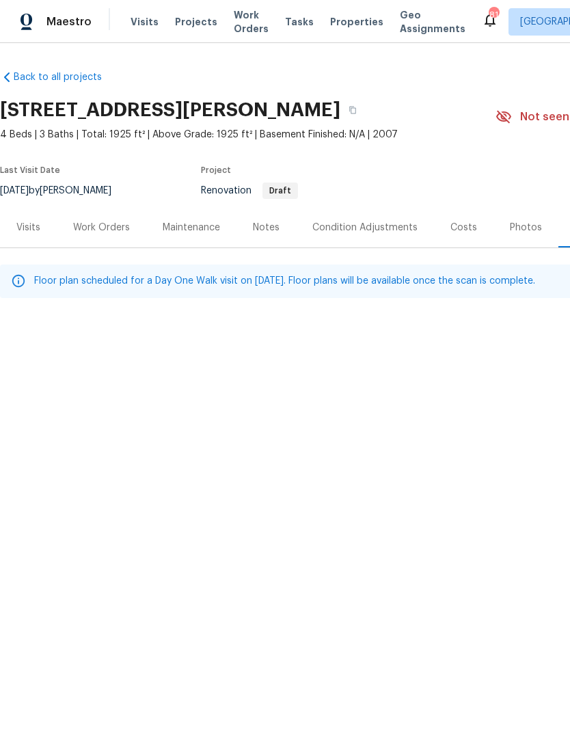
click at [118, 230] on div "Work Orders" at bounding box center [101, 228] width 57 height 14
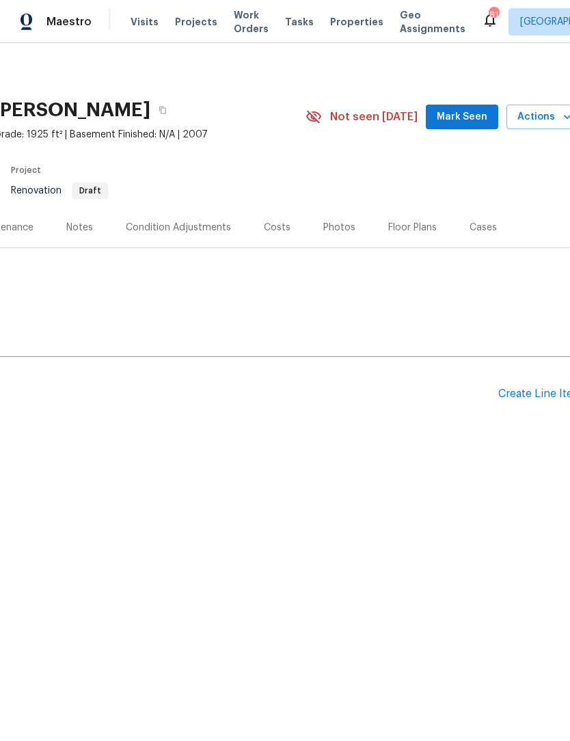
scroll to position [0, 194]
click at [463, 113] on span "Mark Seen" at bounding box center [458, 117] width 51 height 17
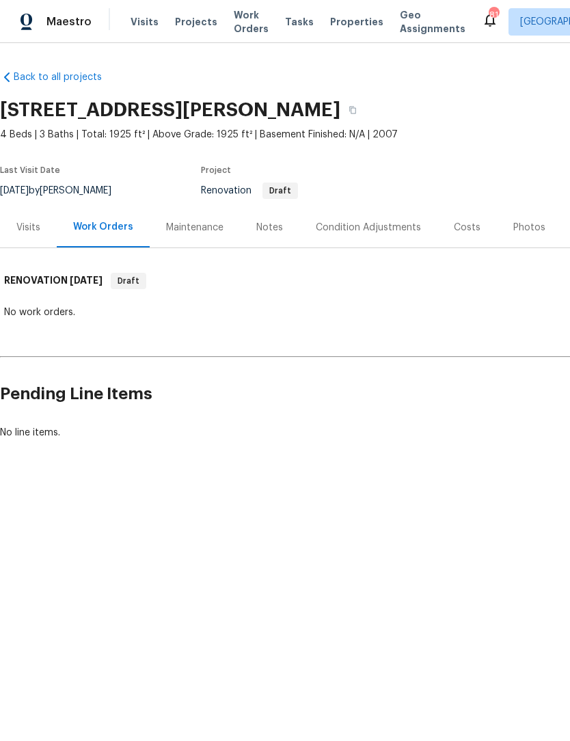
scroll to position [0, 0]
click at [269, 228] on div "Notes" at bounding box center [269, 228] width 27 height 14
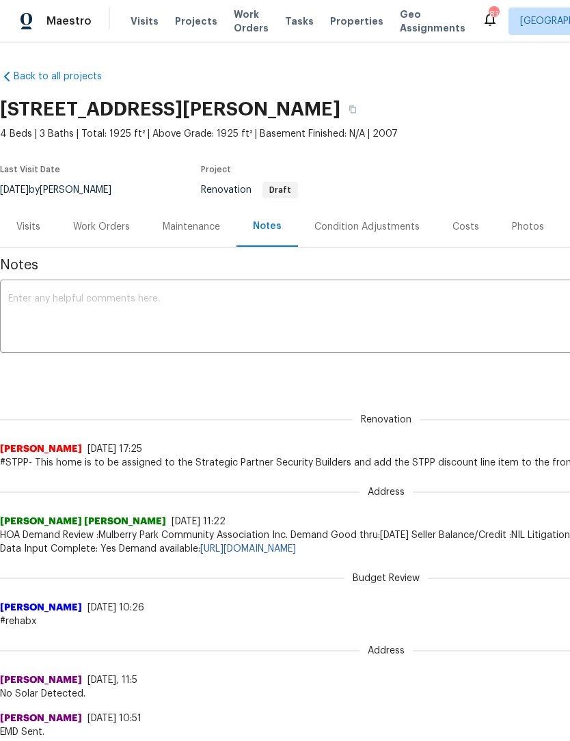
click at [375, 224] on div "Condition Adjustments" at bounding box center [366, 228] width 105 height 14
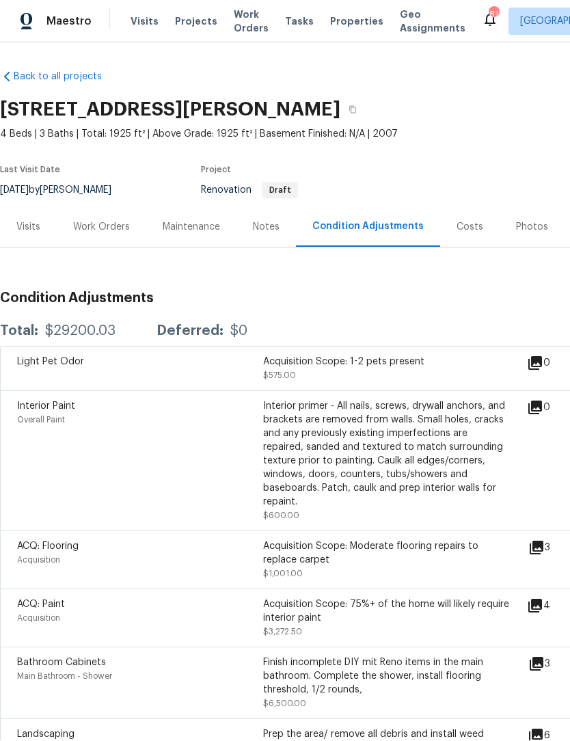
click at [89, 221] on div "Work Orders" at bounding box center [101, 228] width 57 height 14
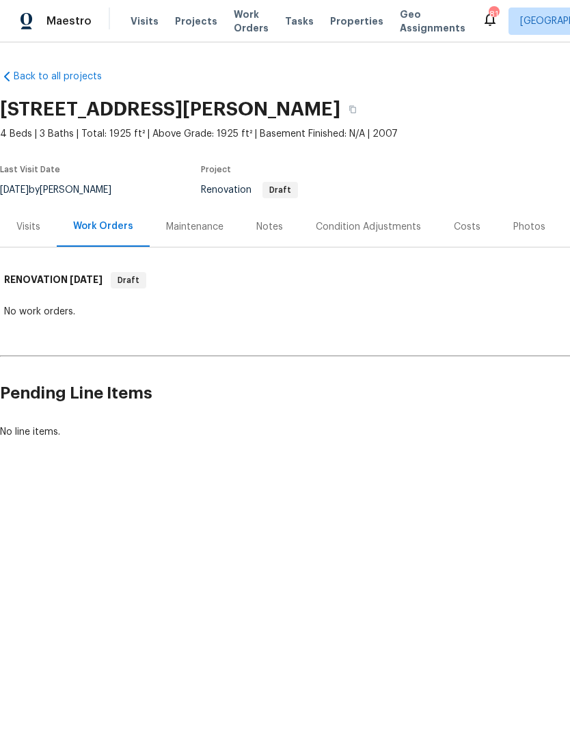
click at [36, 225] on div "Visits" at bounding box center [28, 228] width 24 height 14
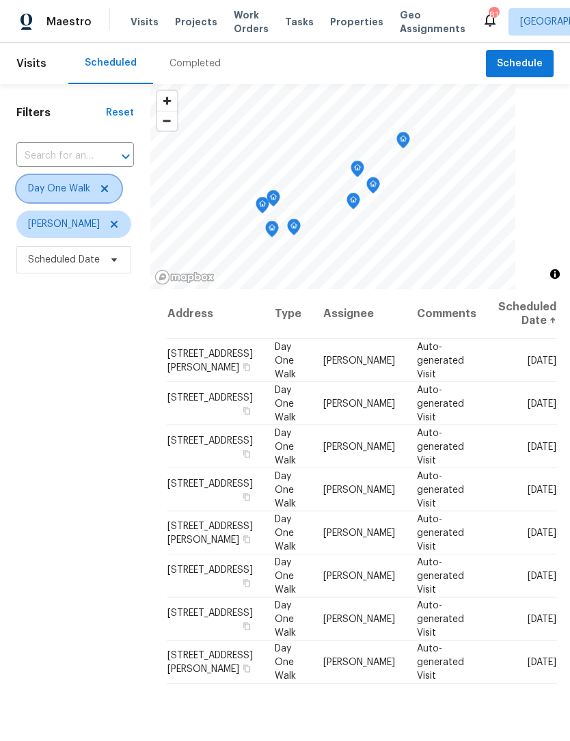
click at [113, 186] on span "Day One Walk" at bounding box center [68, 188] width 105 height 27
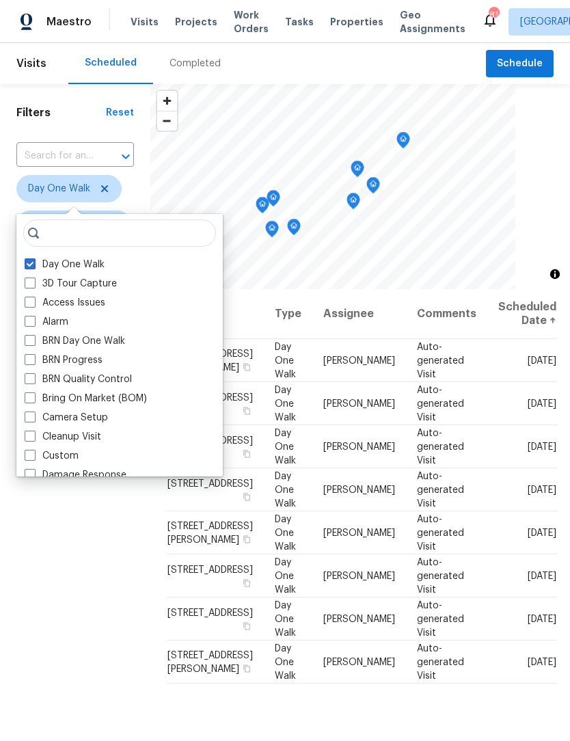
click at [92, 151] on input "text" at bounding box center [55, 156] width 79 height 21
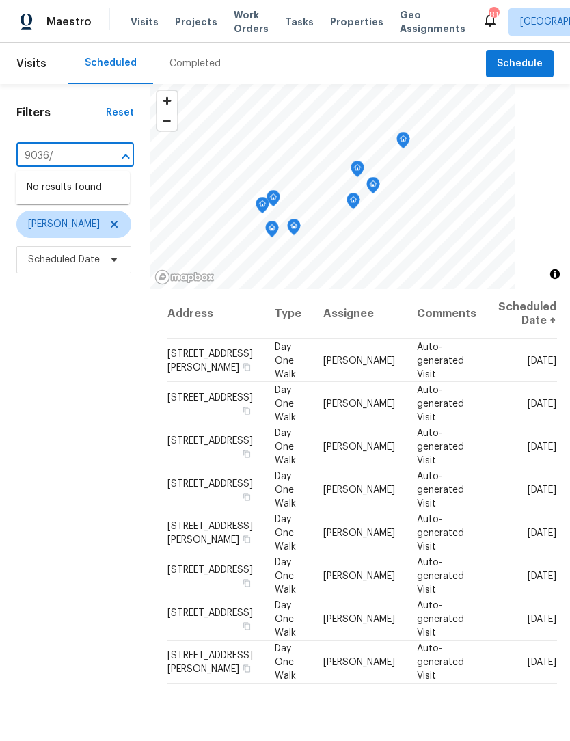
type input "9036"
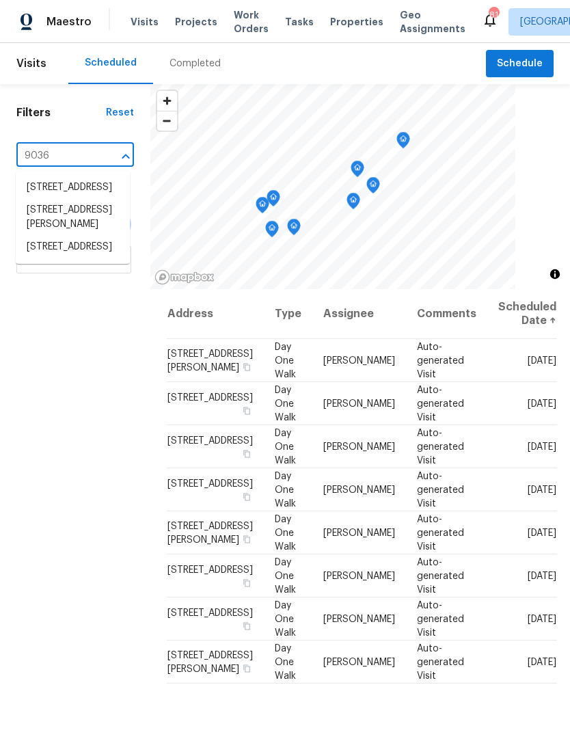
click at [90, 236] on li "[STREET_ADDRESS][PERSON_NAME]" at bounding box center [73, 217] width 114 height 37
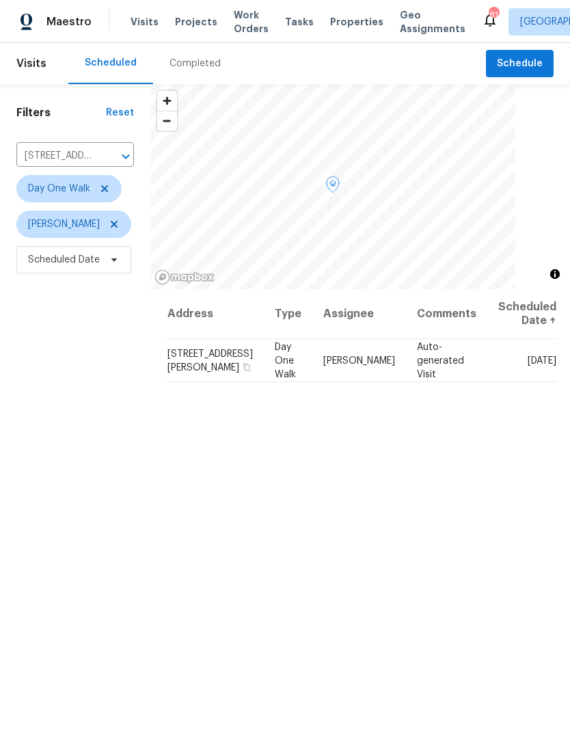
click at [0, 0] on icon at bounding box center [0, 0] width 0 height 0
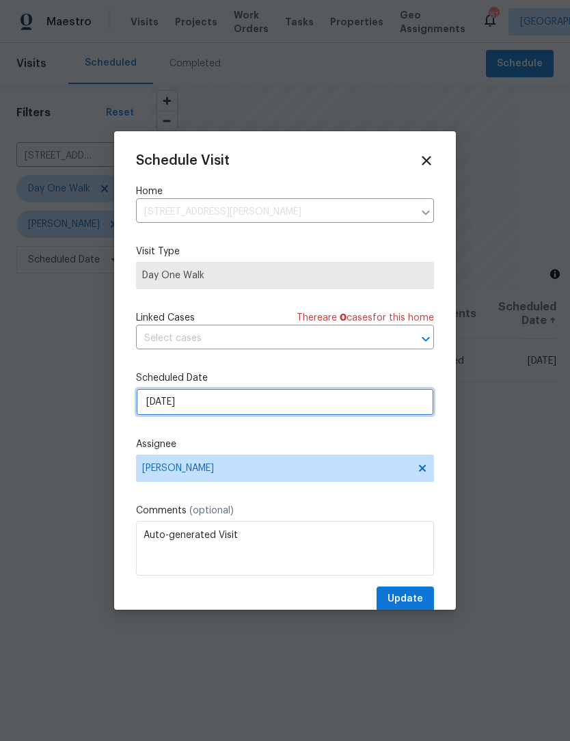
click at [227, 405] on input "[DATE]" at bounding box center [285, 401] width 298 height 27
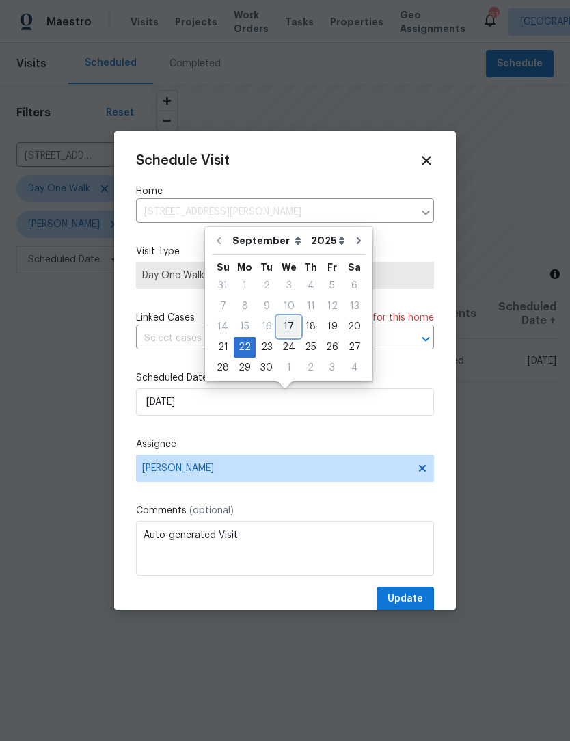
click at [293, 326] on div "17" at bounding box center [288, 326] width 23 height 19
type input "[DATE]"
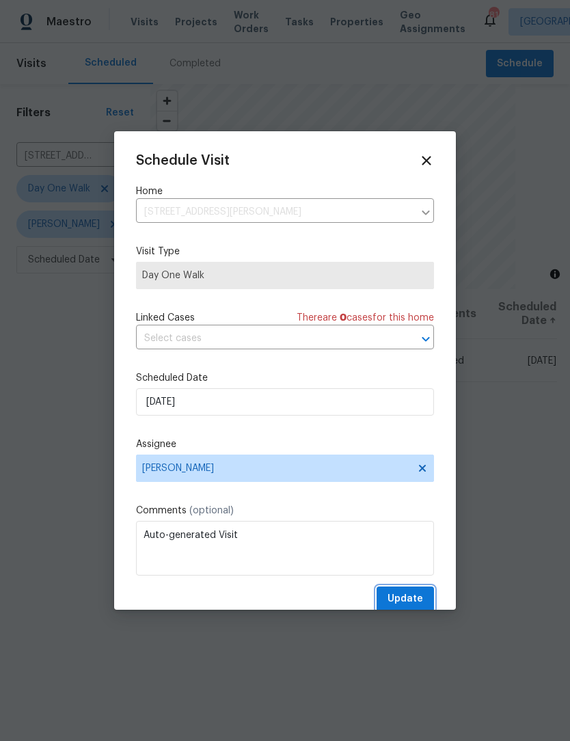
click at [424, 596] on button "Update" at bounding box center [405, 598] width 57 height 25
